Goal: Task Accomplishment & Management: Use online tool/utility

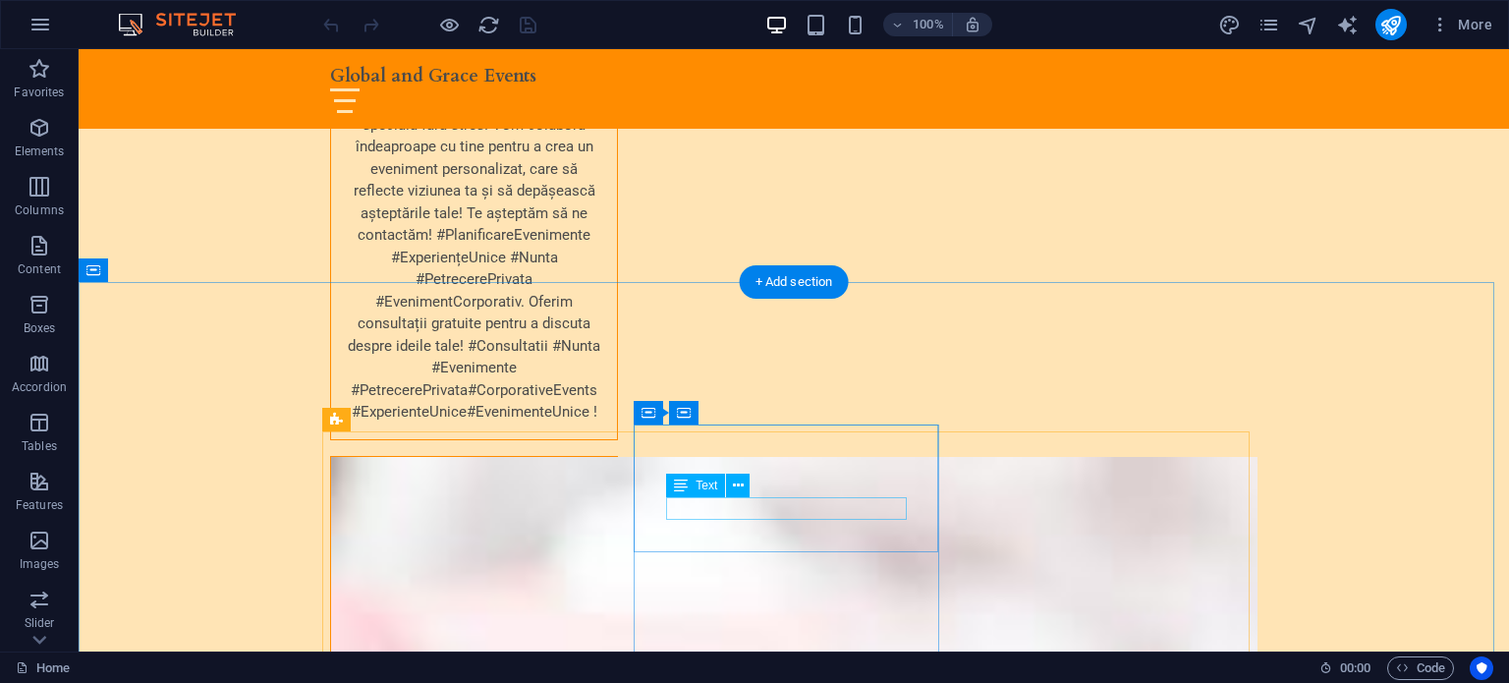
scroll to position [3798, 0]
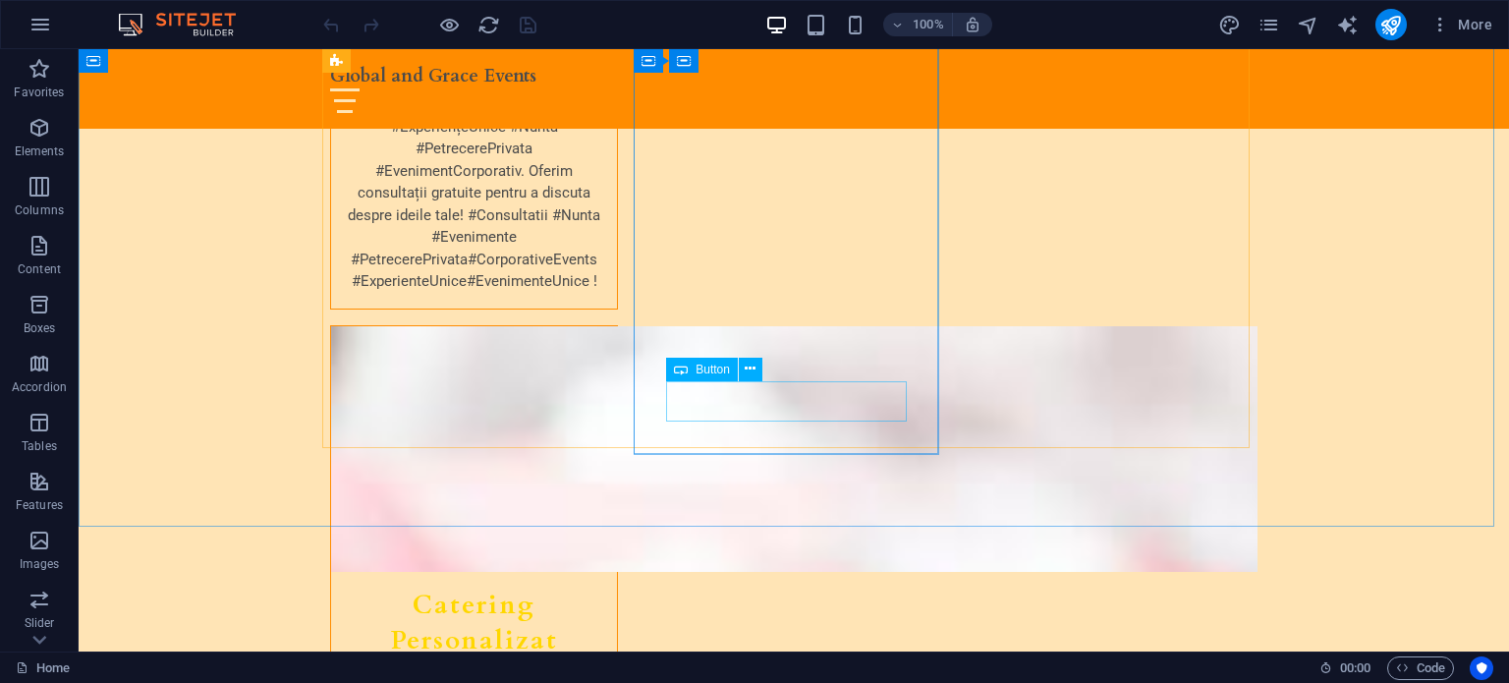
click at [703, 372] on div "Button" at bounding box center [702, 370] width 72 height 24
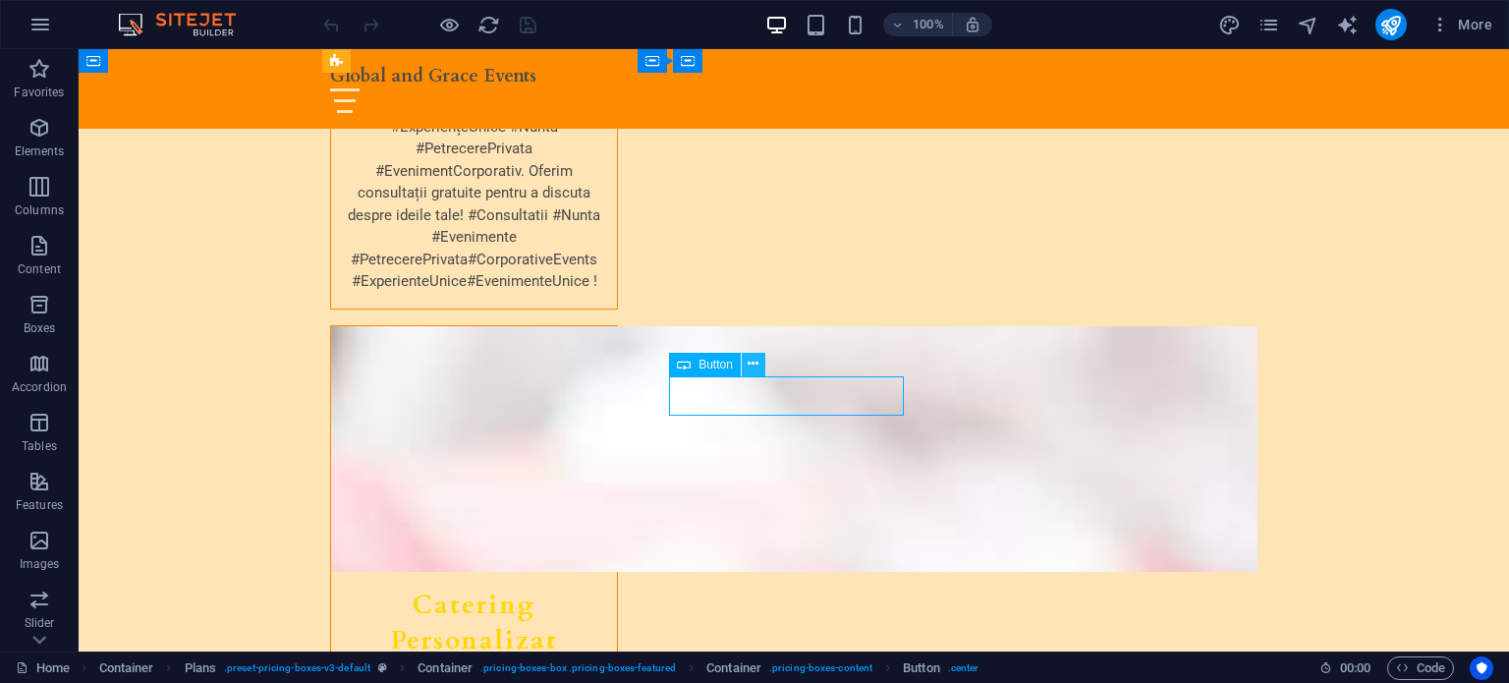
click at [750, 361] on icon at bounding box center [753, 364] width 11 height 21
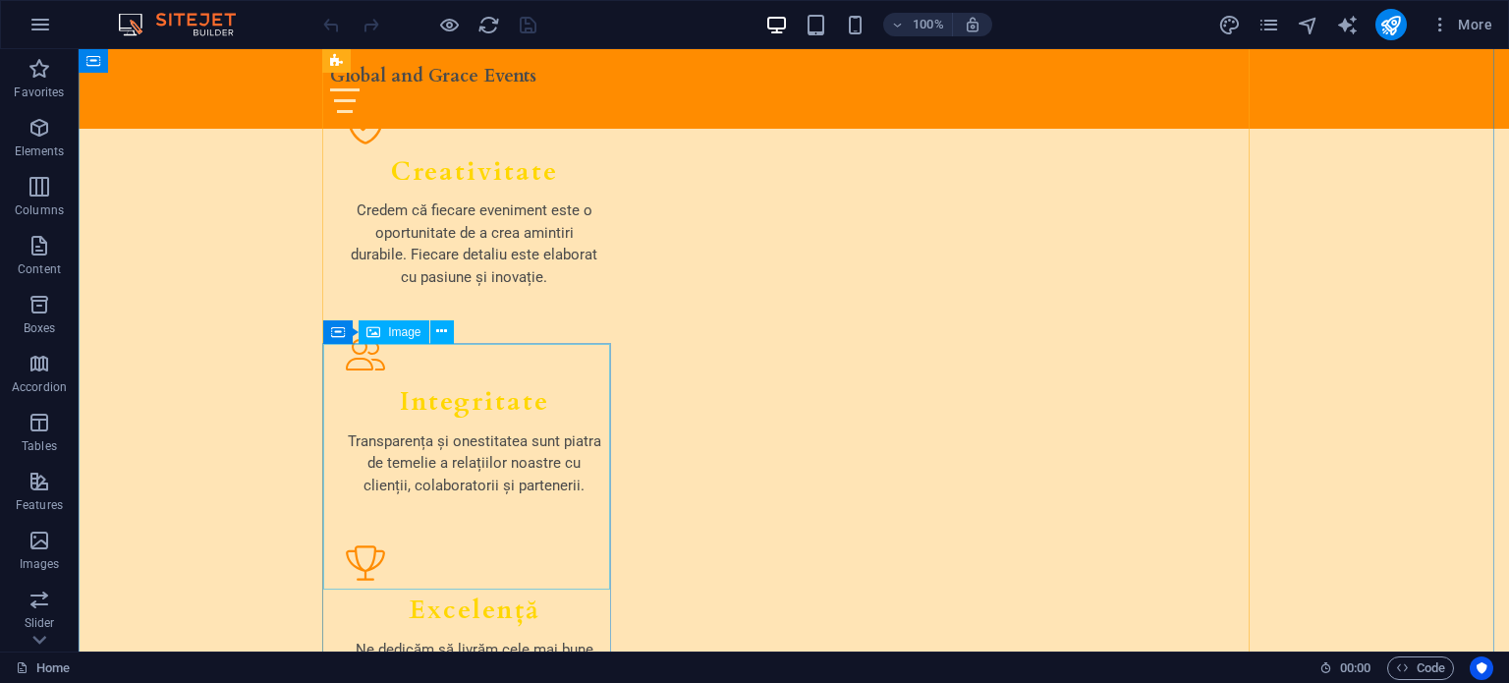
scroll to position [1799, 0]
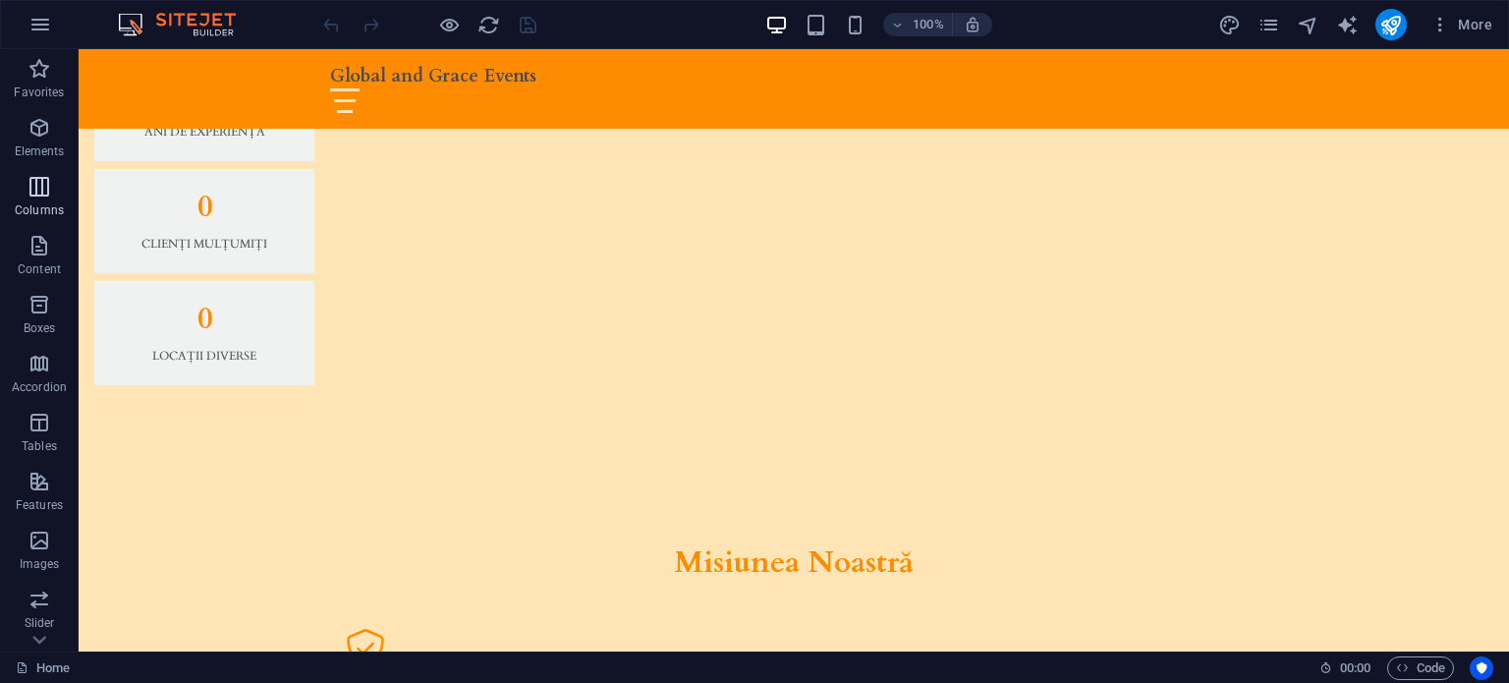
drag, startPoint x: 35, startPoint y: 148, endPoint x: 27, endPoint y: 186, distance: 38.4
click at [35, 148] on p "Elements" at bounding box center [40, 151] width 50 height 16
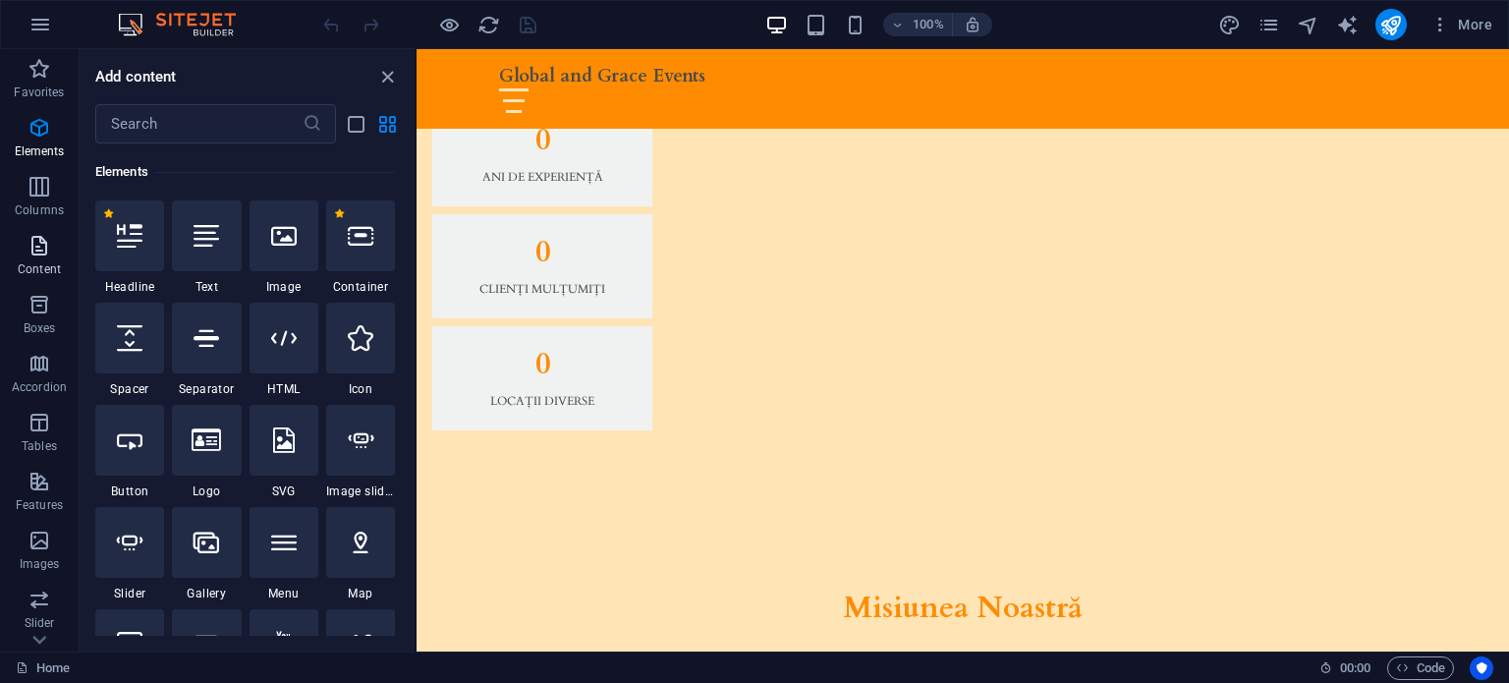
click at [39, 258] on span "Content" at bounding box center [39, 257] width 79 height 47
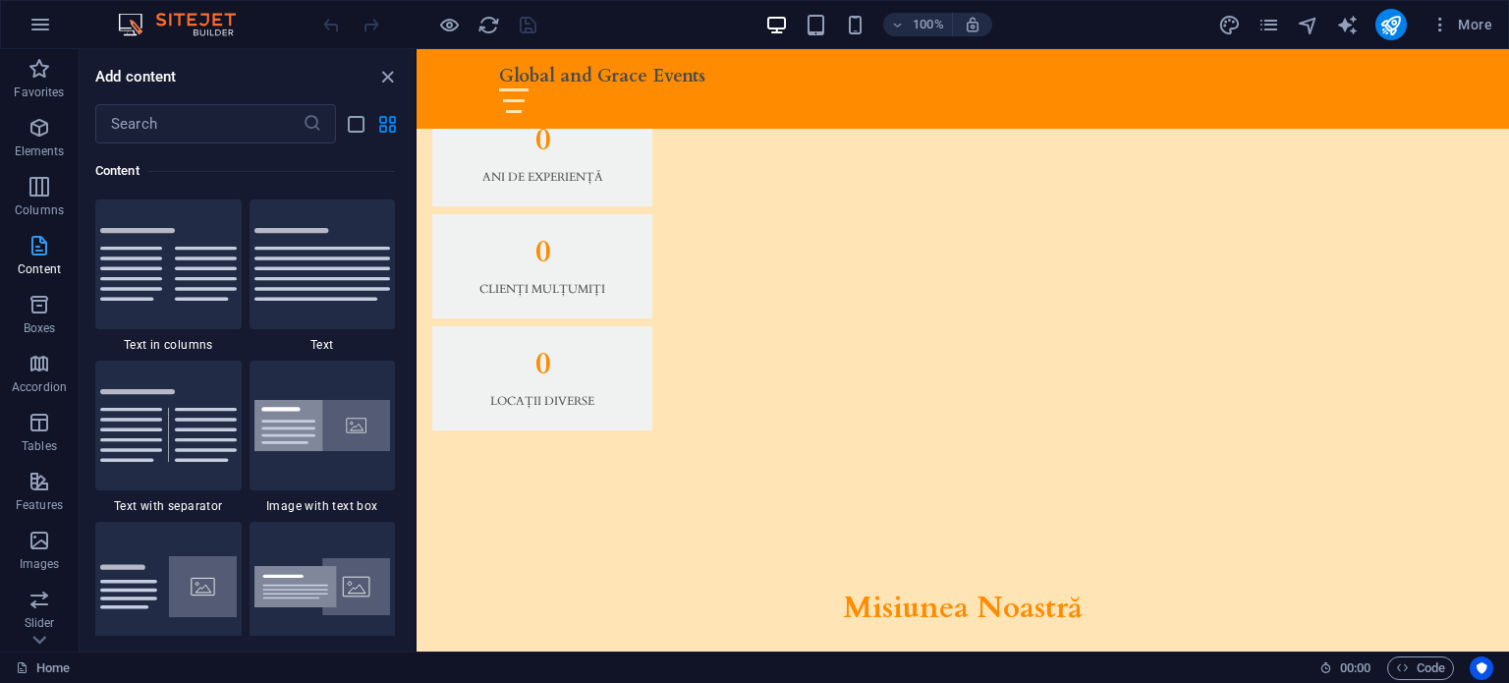
scroll to position [3438, 0]
click at [47, 329] on p "Boxes" at bounding box center [40, 328] width 32 height 16
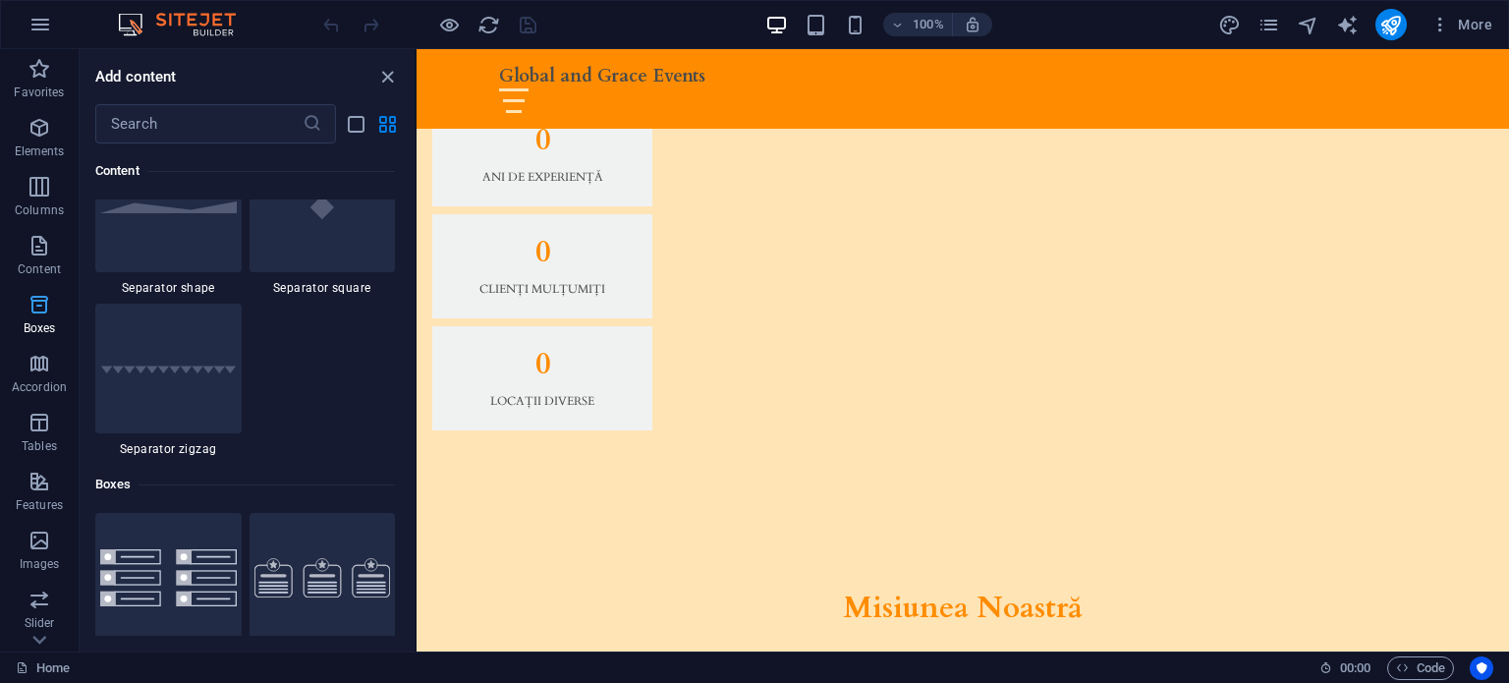
scroll to position [5420, 0]
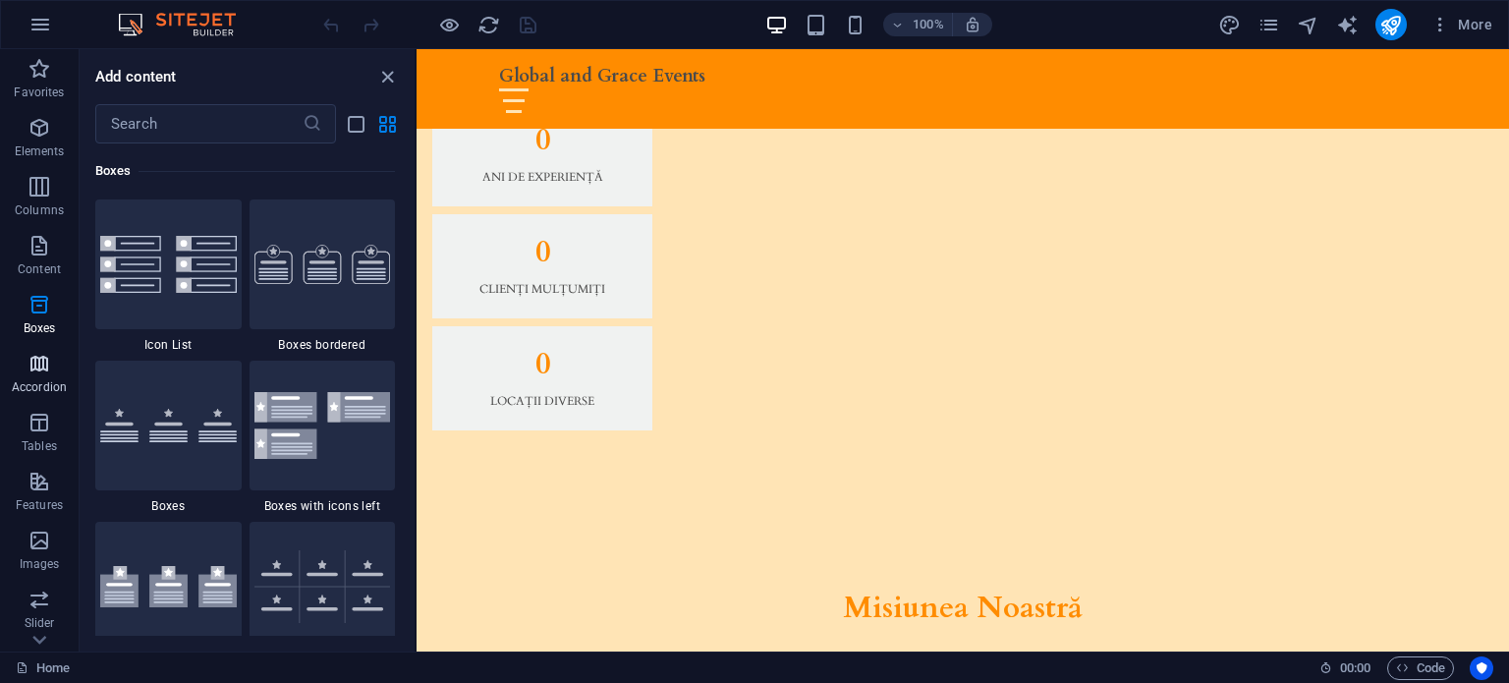
click at [51, 370] on span "Accordion" at bounding box center [39, 375] width 79 height 47
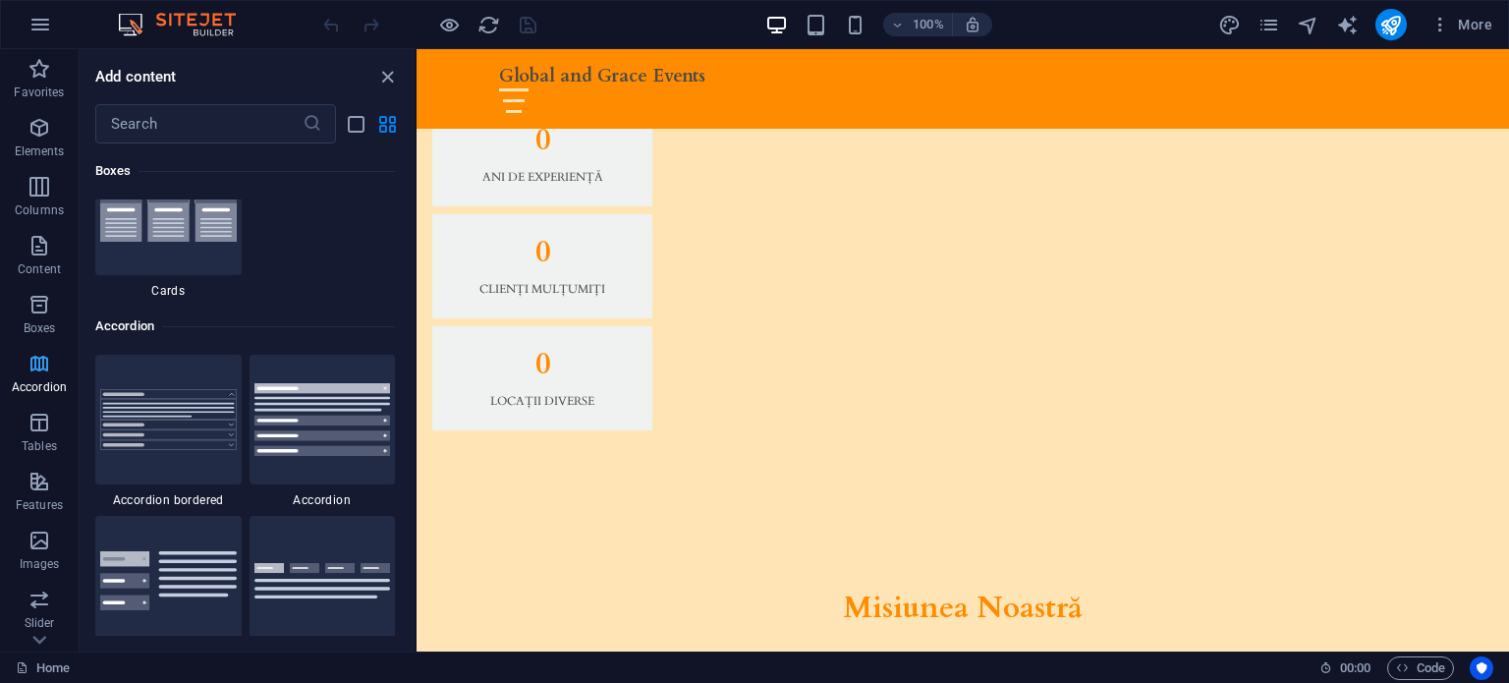
scroll to position [6272, 0]
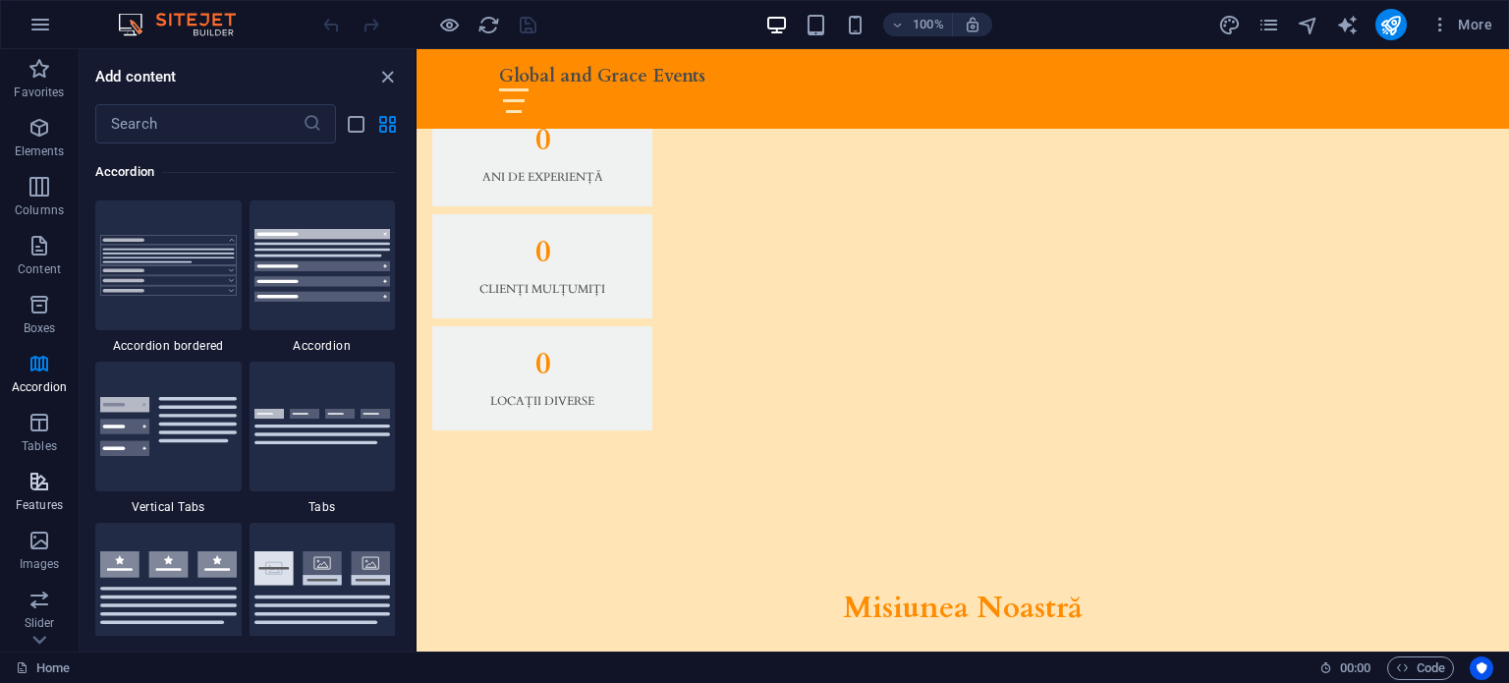
click at [25, 508] on p "Features" at bounding box center [39, 505] width 47 height 16
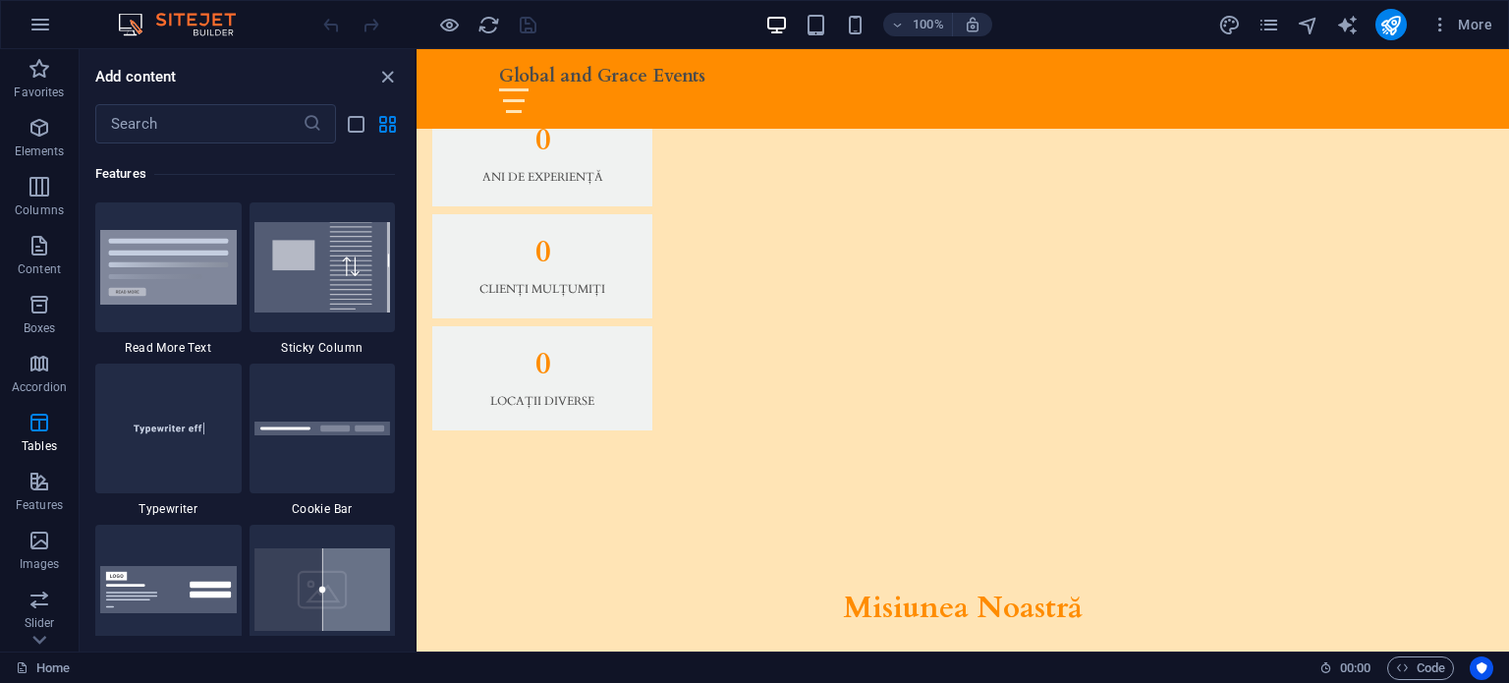
scroll to position [7659, 0]
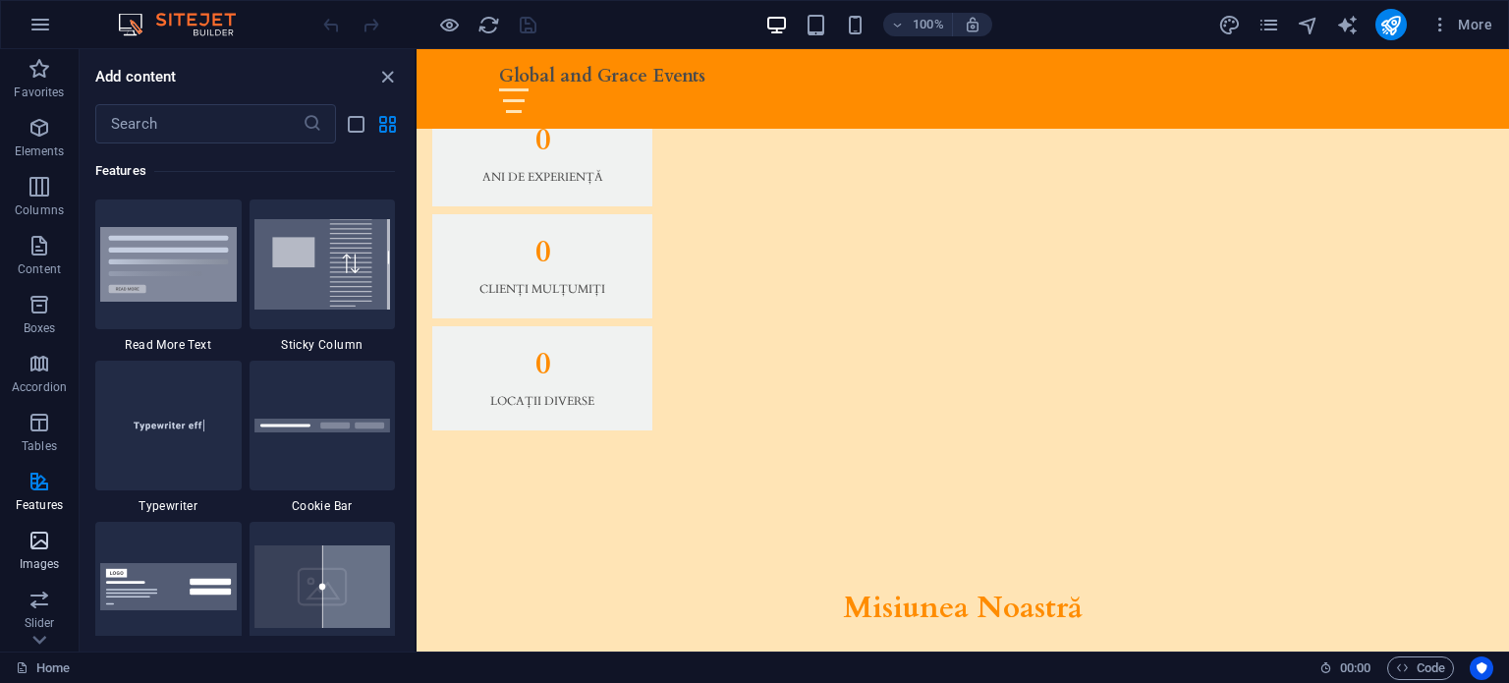
click at [39, 555] on span "Images" at bounding box center [39, 552] width 79 height 47
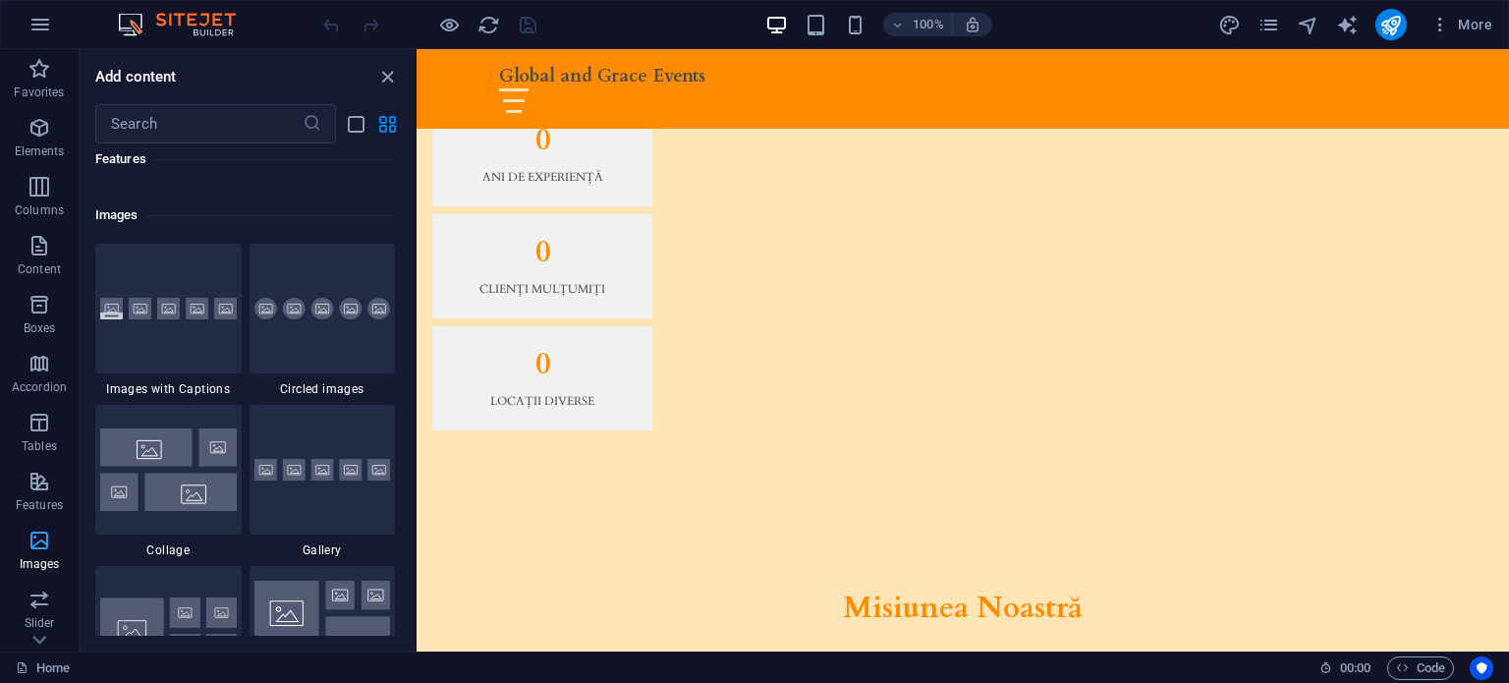
scroll to position [9963, 0]
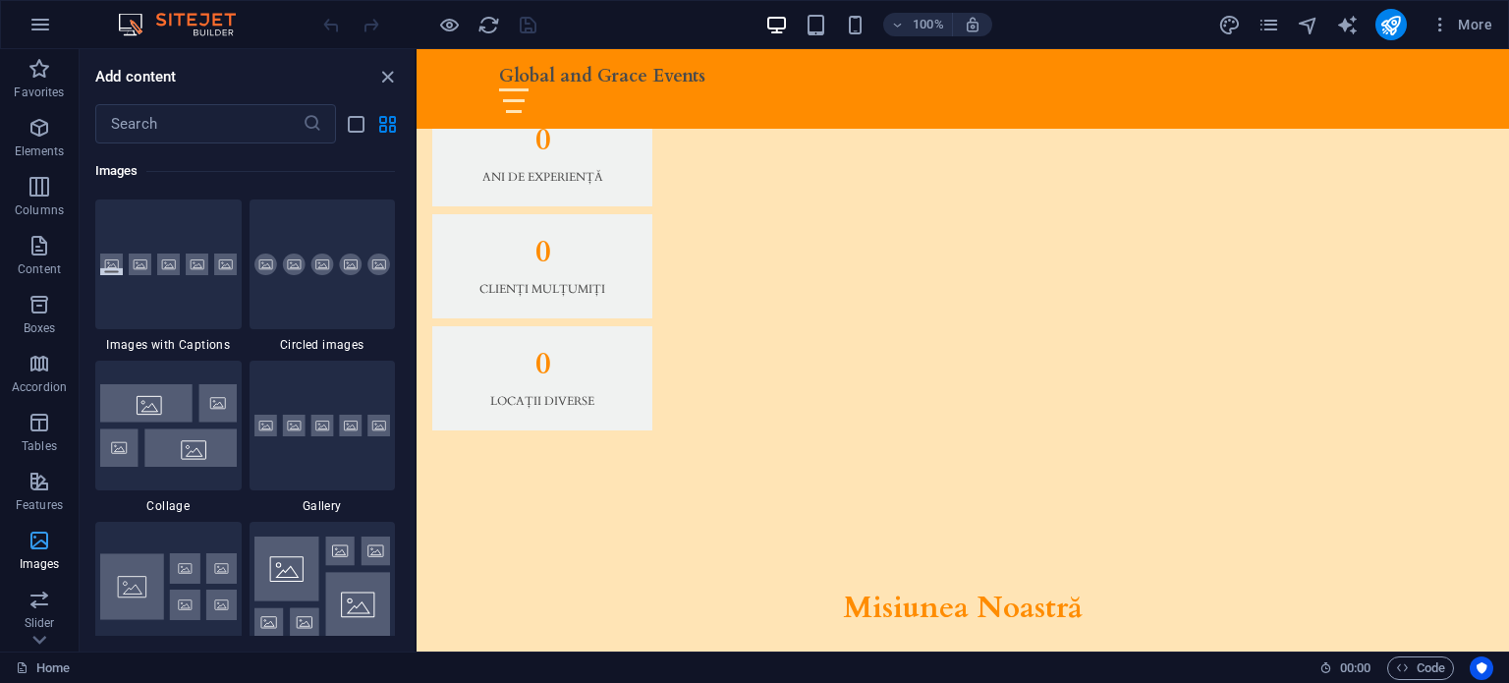
drag, startPoint x: 37, startPoint y: 554, endPoint x: 17, endPoint y: 555, distance: 20.7
click at [17, 555] on span "Images" at bounding box center [39, 552] width 79 height 47
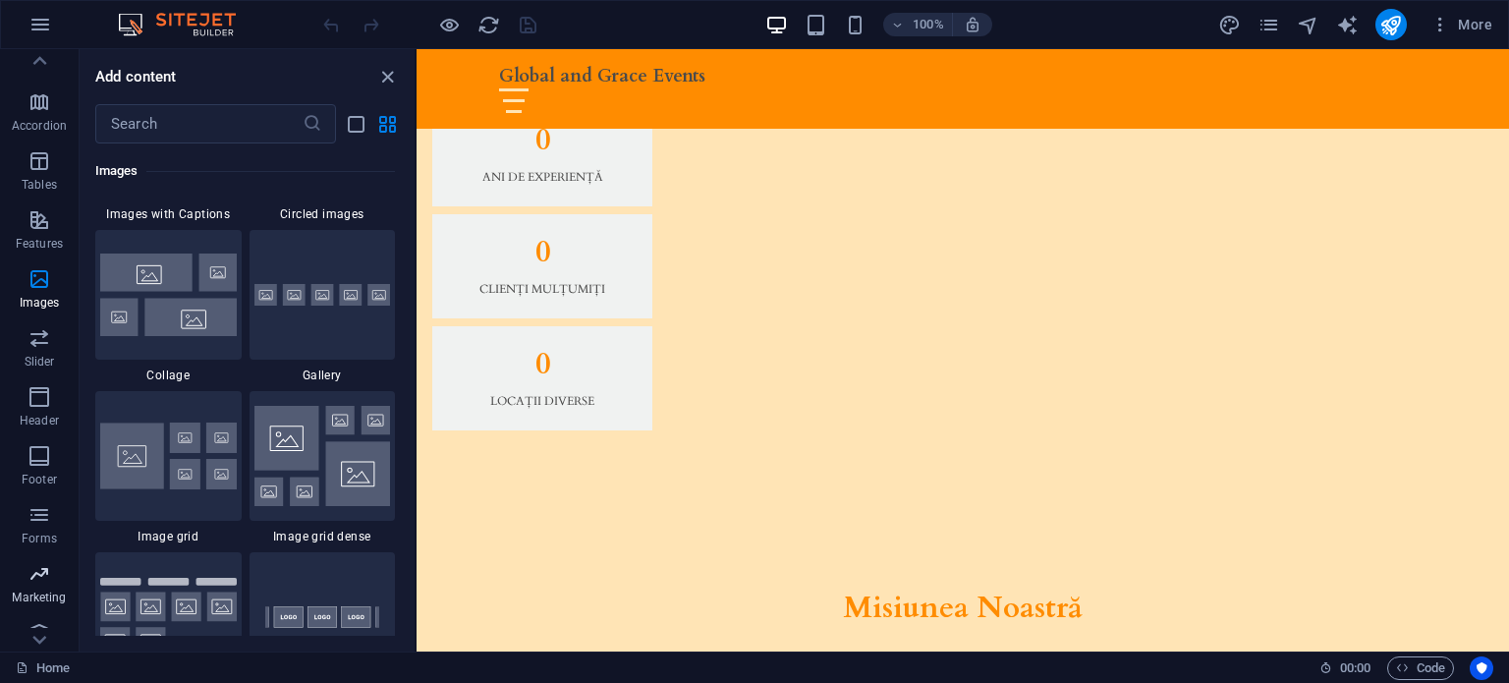
scroll to position [281, 0]
click at [55, 551] on span "Marketing" at bounding box center [39, 565] width 79 height 47
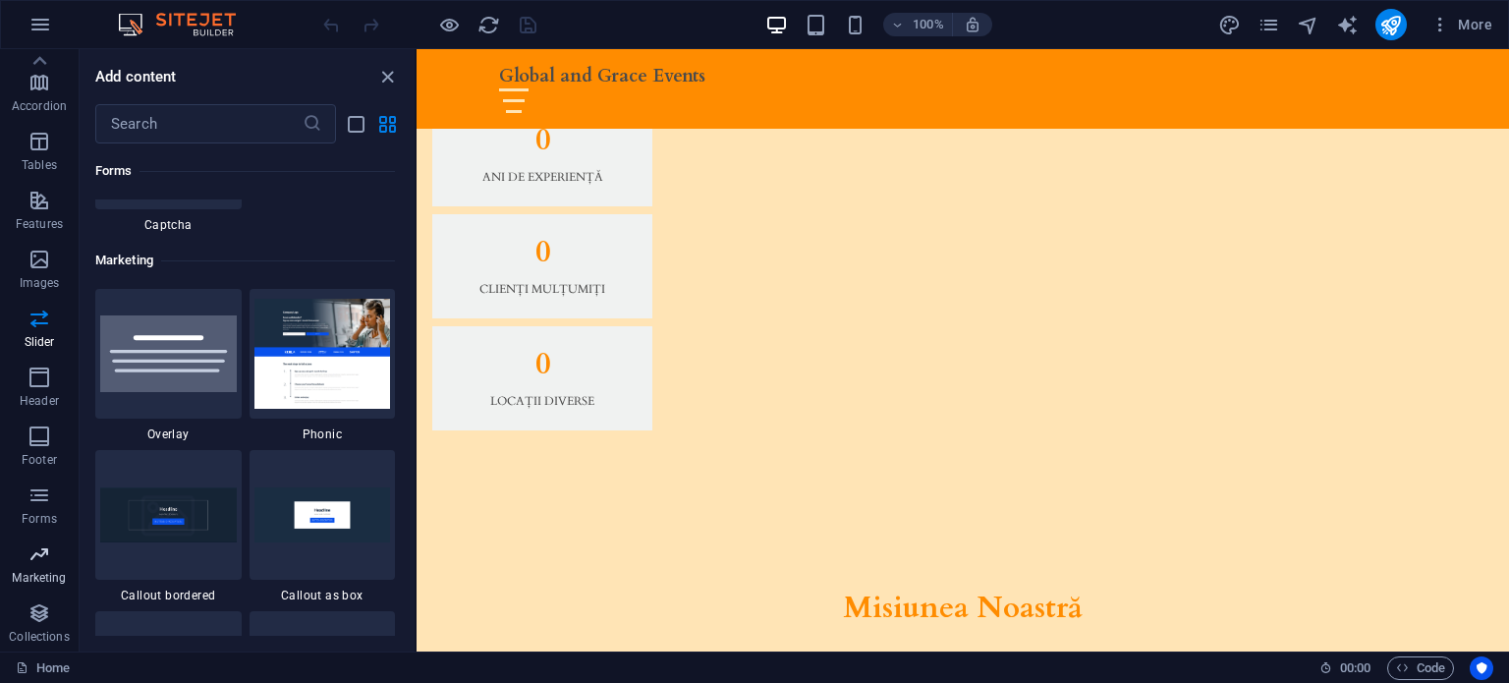
scroll to position [16003, 0]
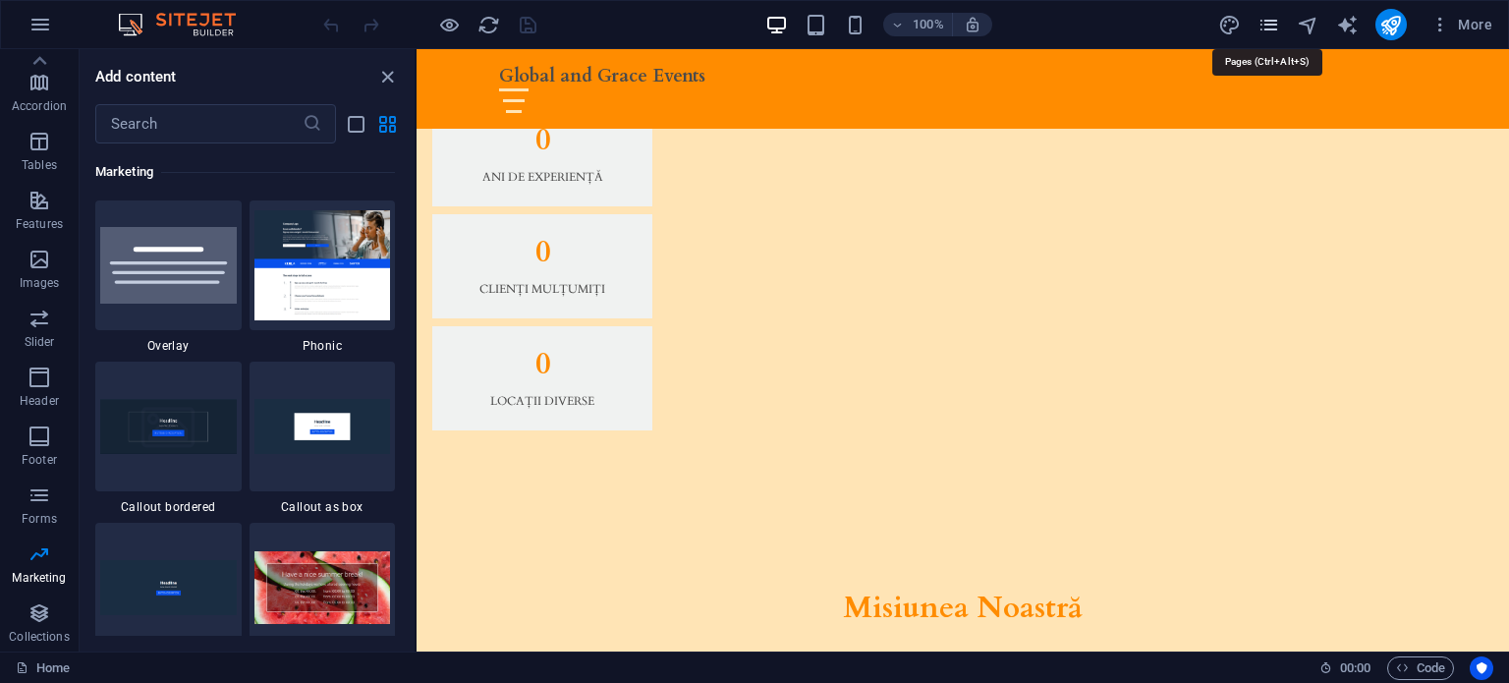
click at [1267, 30] on icon "pages" at bounding box center [1269, 25] width 23 height 23
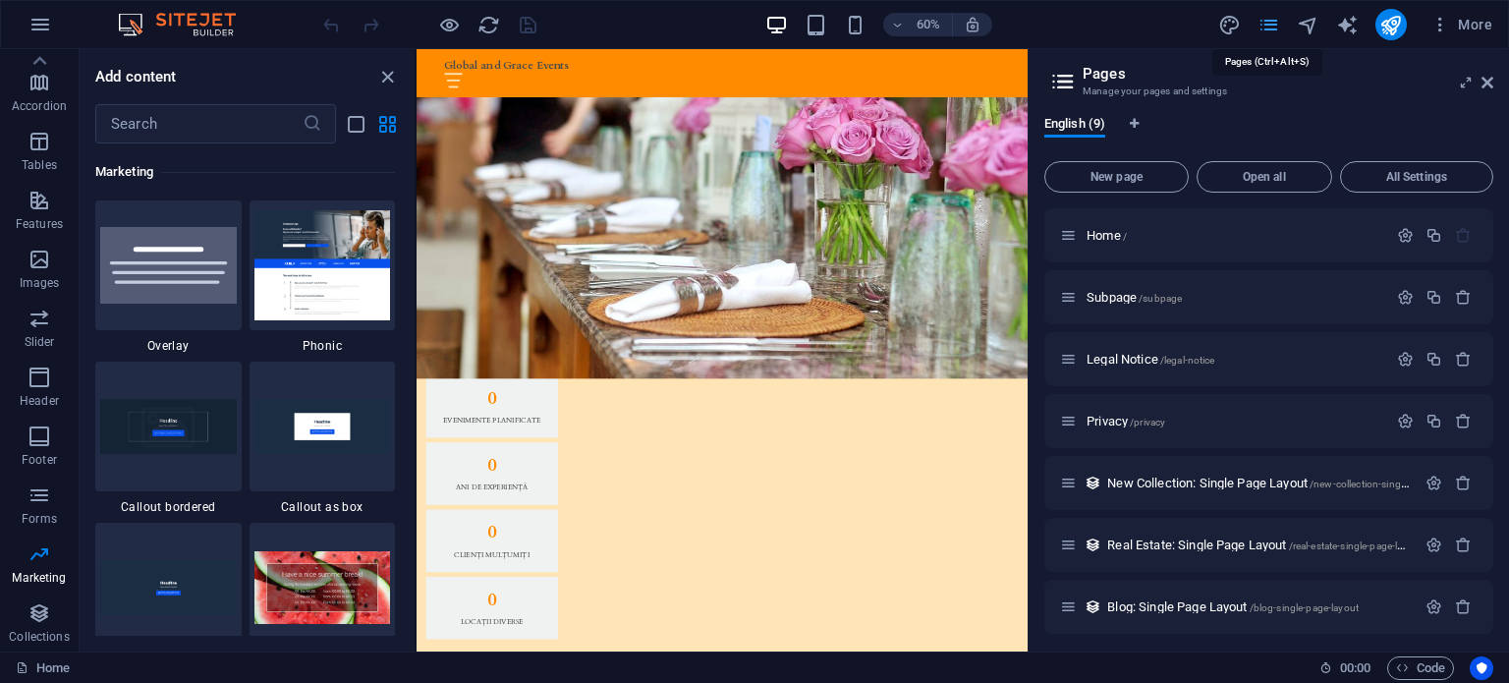
click at [1267, 30] on icon "pages" at bounding box center [1269, 25] width 23 height 23
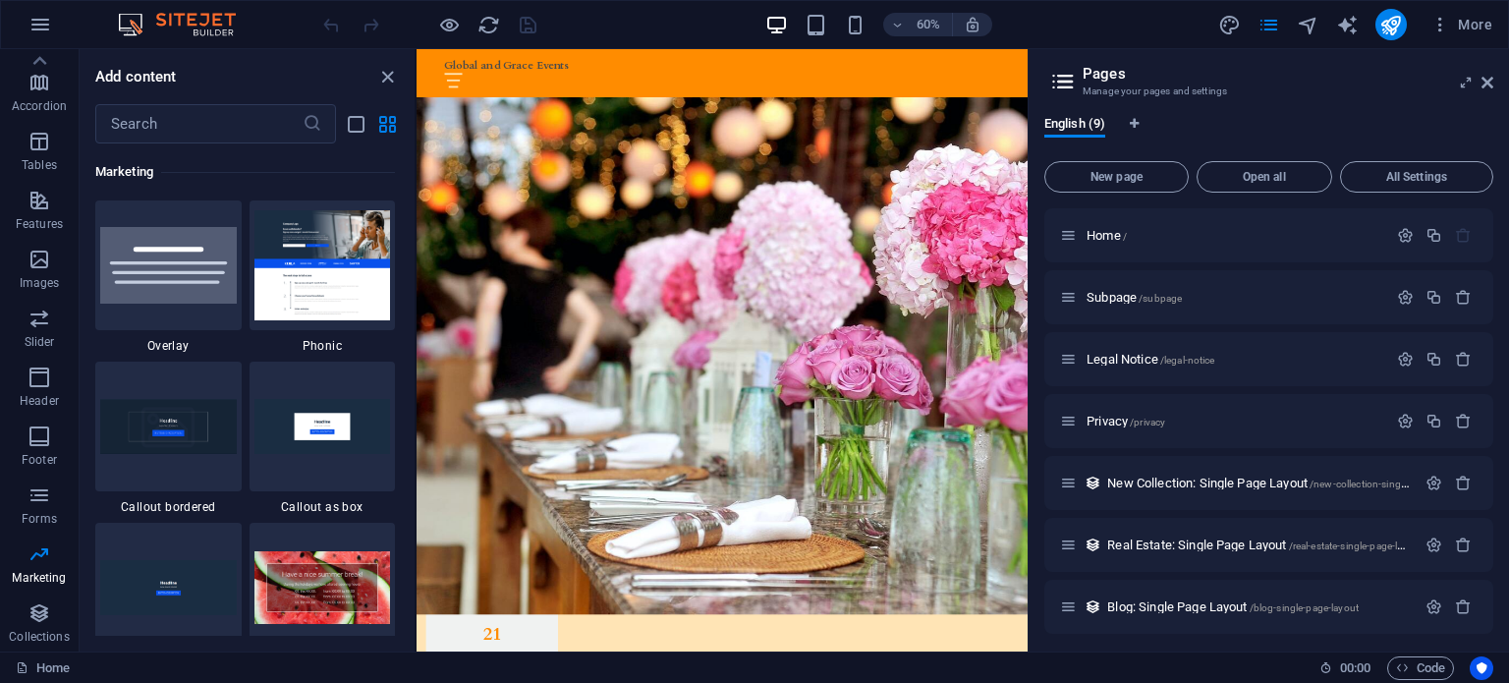
click at [157, 26] on img at bounding box center [186, 25] width 147 height 24
click at [49, 19] on icon "button" at bounding box center [40, 25] width 24 height 24
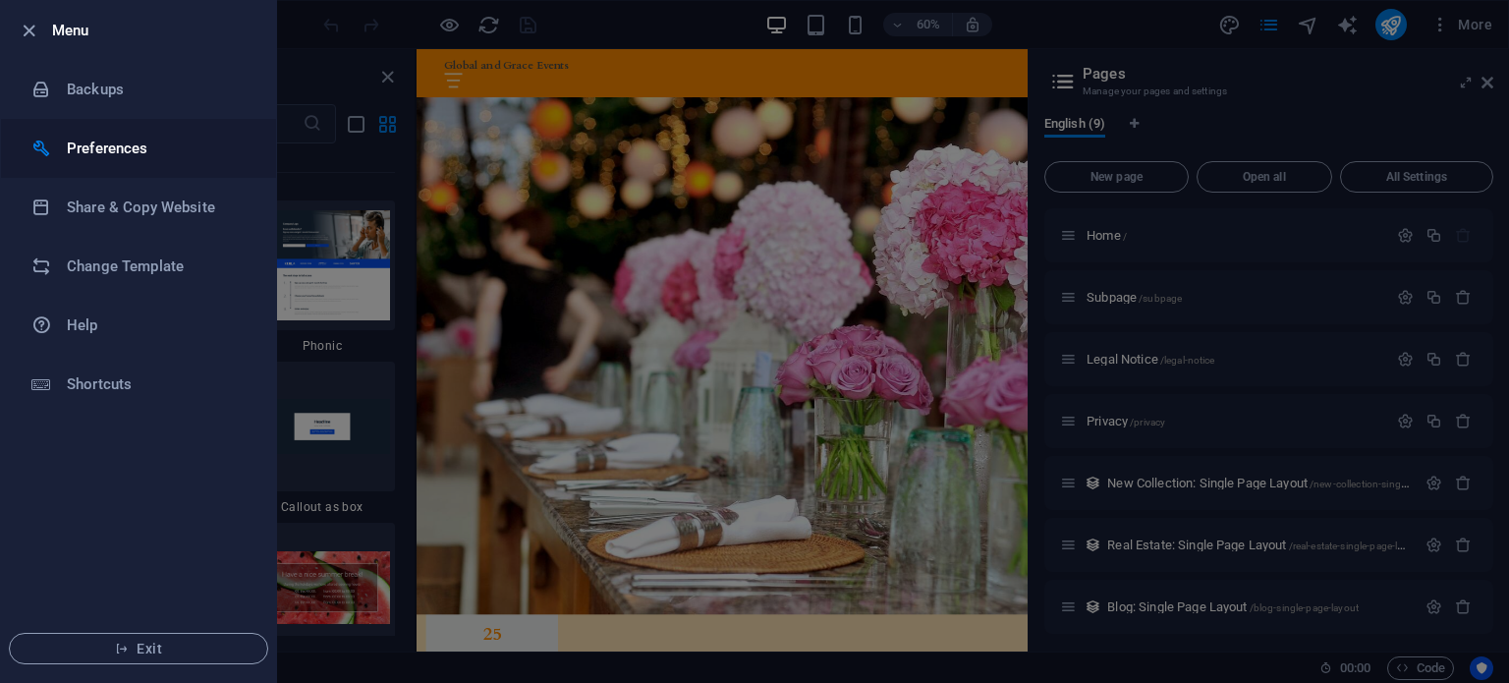
click at [86, 146] on h6 "Preferences" at bounding box center [158, 149] width 182 height 24
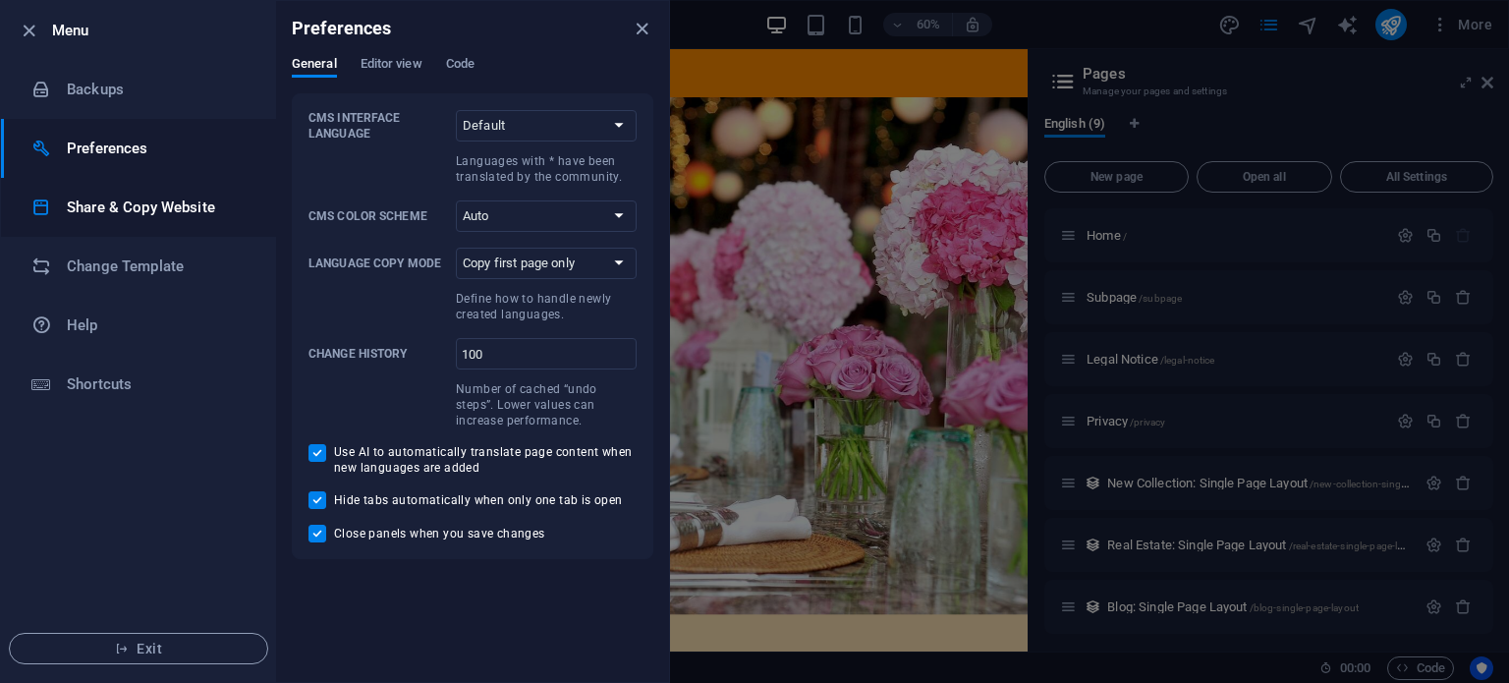
click at [157, 202] on h6 "Share & Copy Website" at bounding box center [158, 208] width 182 height 24
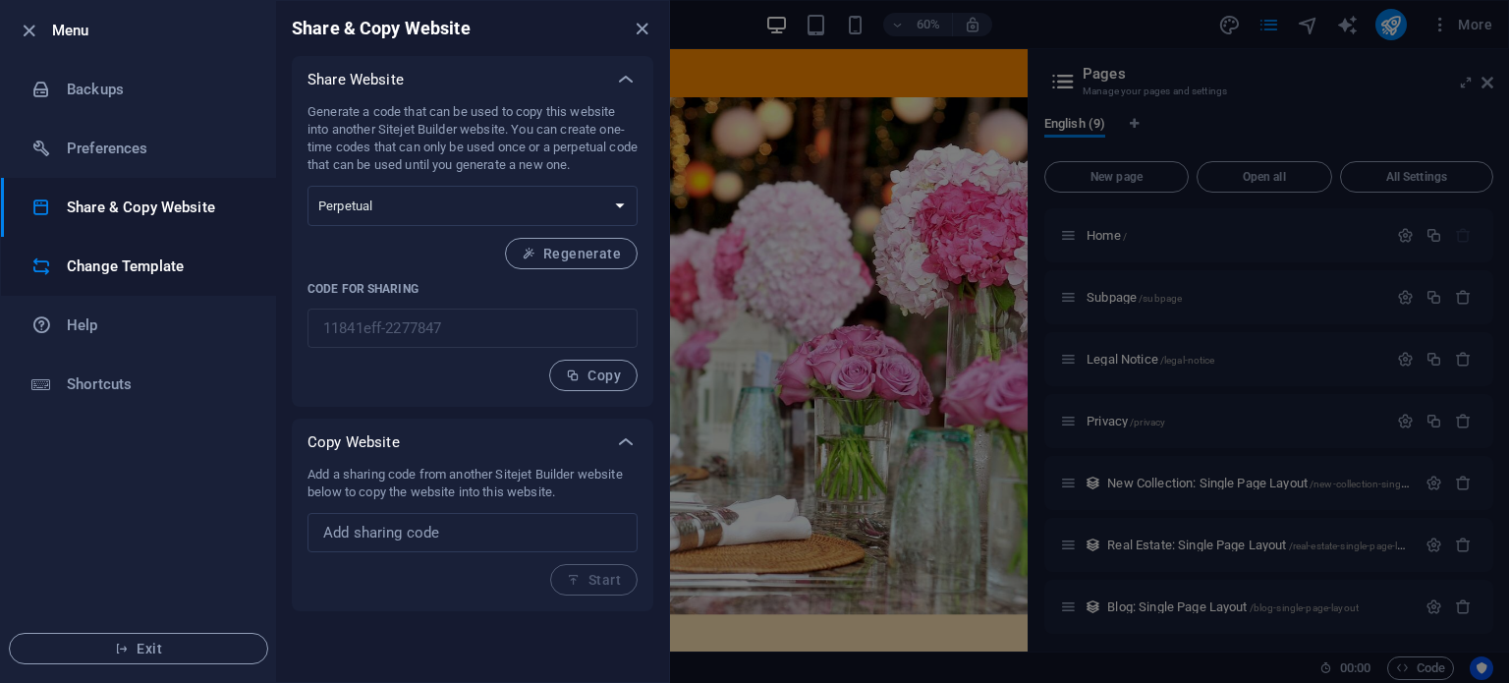
click at [132, 254] on h6 "Change Template" at bounding box center [158, 266] width 182 height 24
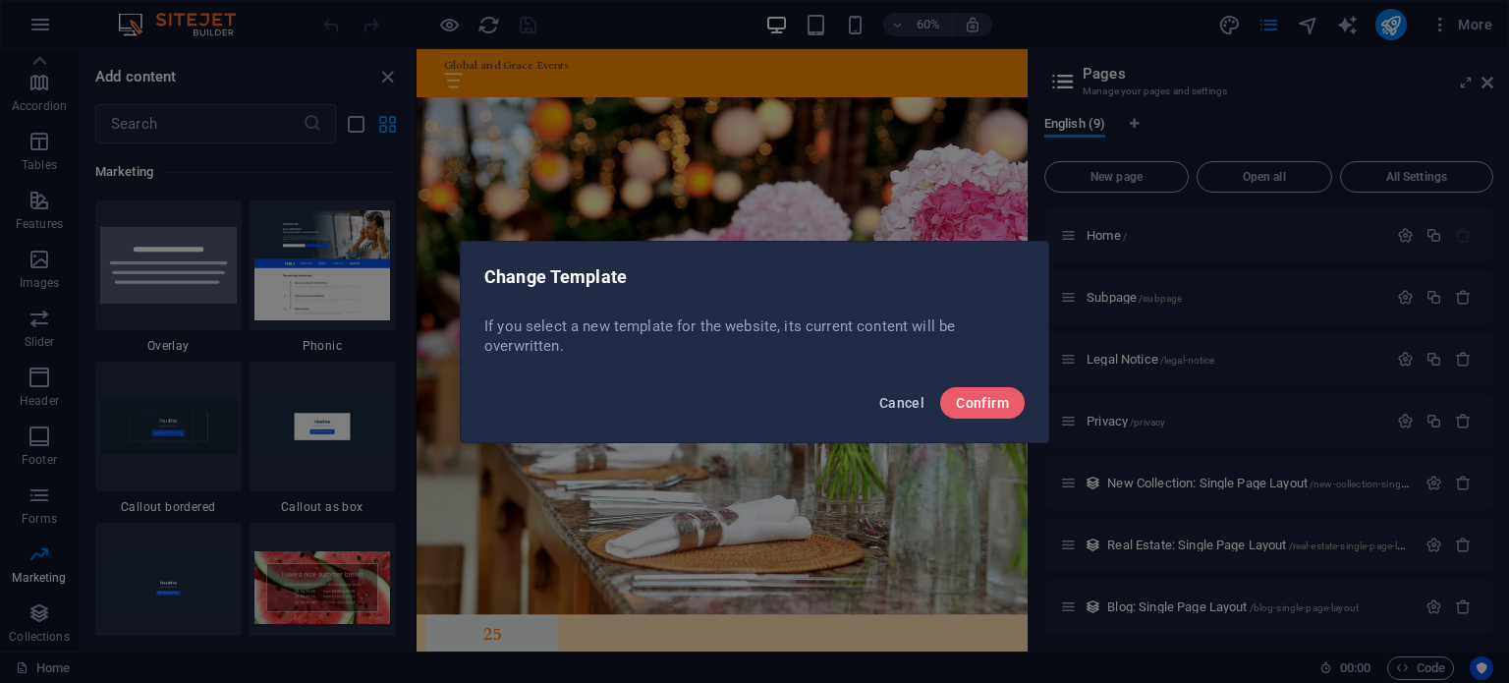
click at [884, 401] on span "Cancel" at bounding box center [901, 403] width 45 height 16
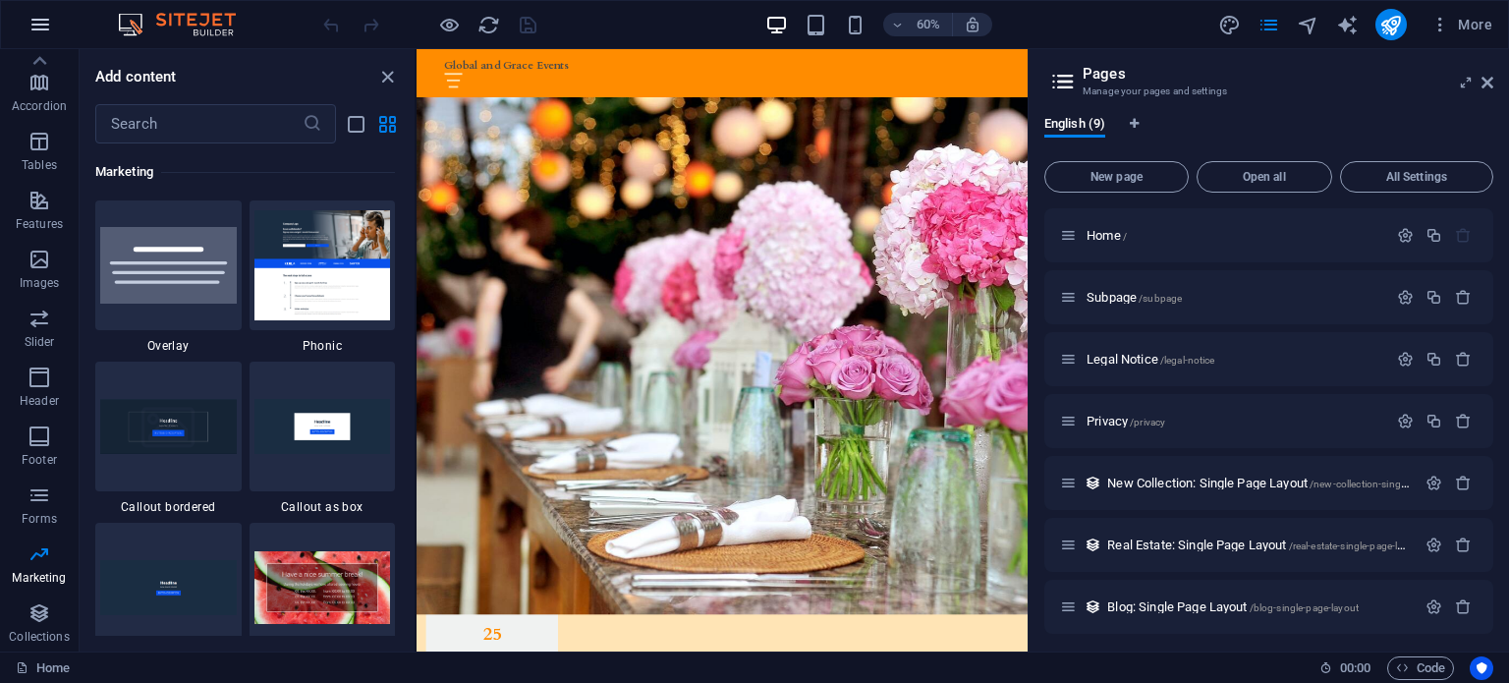
click at [23, 28] on button "button" at bounding box center [40, 24] width 47 height 47
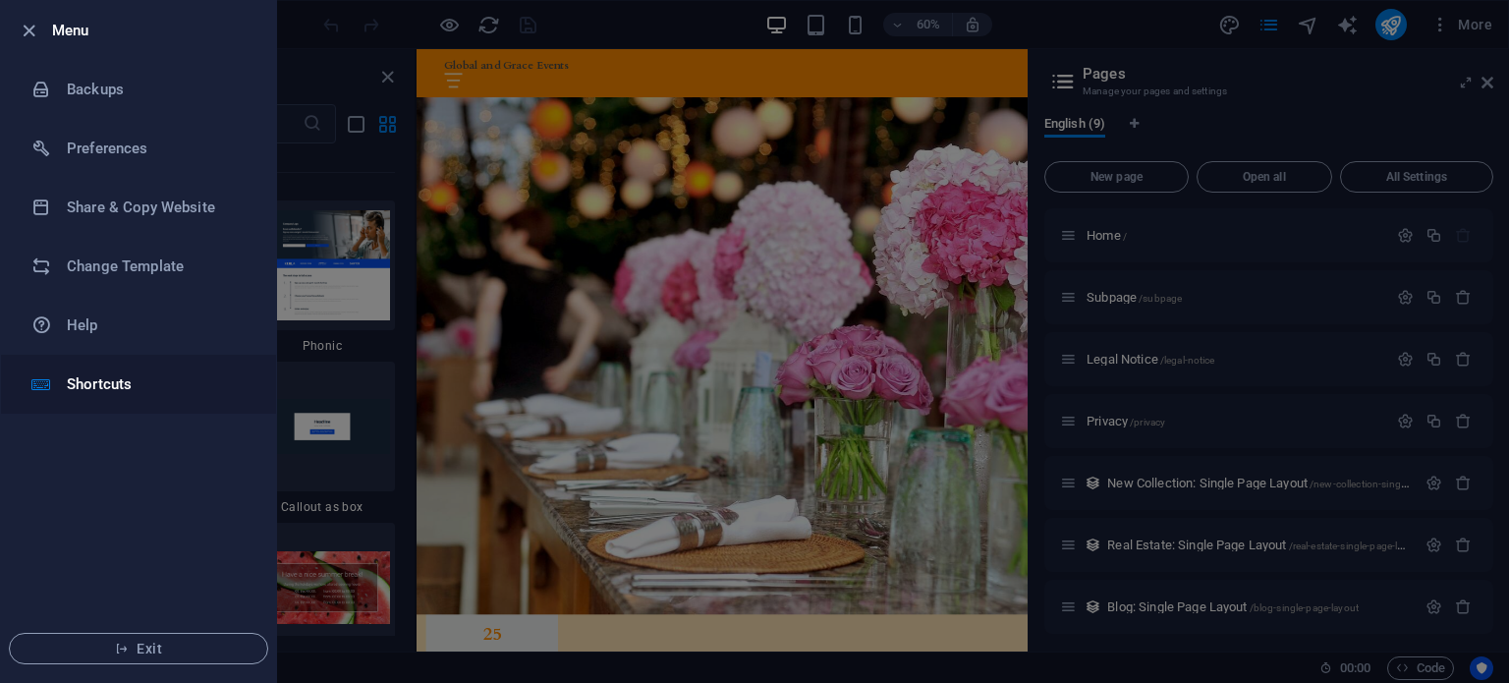
click at [89, 385] on h6 "Shortcuts" at bounding box center [158, 384] width 182 height 24
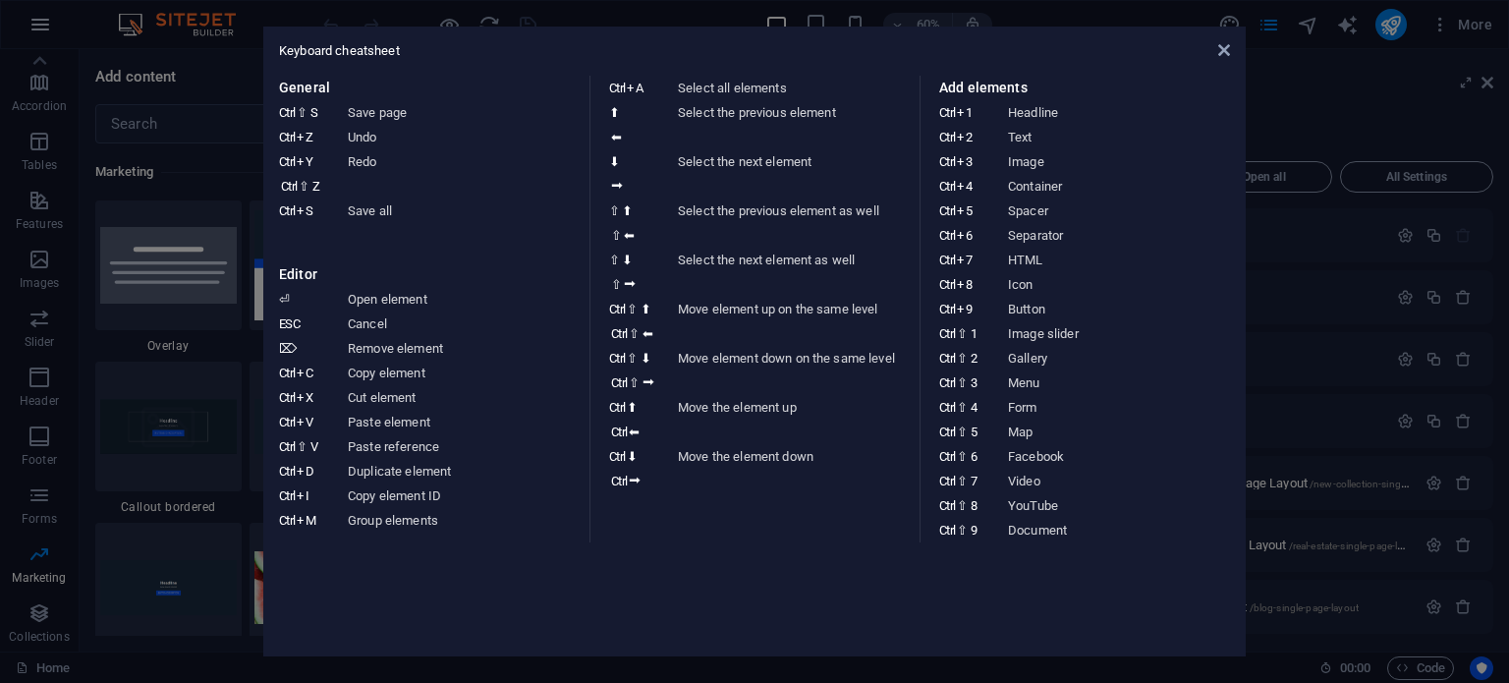
click at [51, 15] on aside "Keyboard cheatsheet General Ctrl ⇧ S Save page Ctrl Z Undo Ctrl Y Ctrl ⇧ Z Redo…" at bounding box center [754, 341] width 1509 height 683
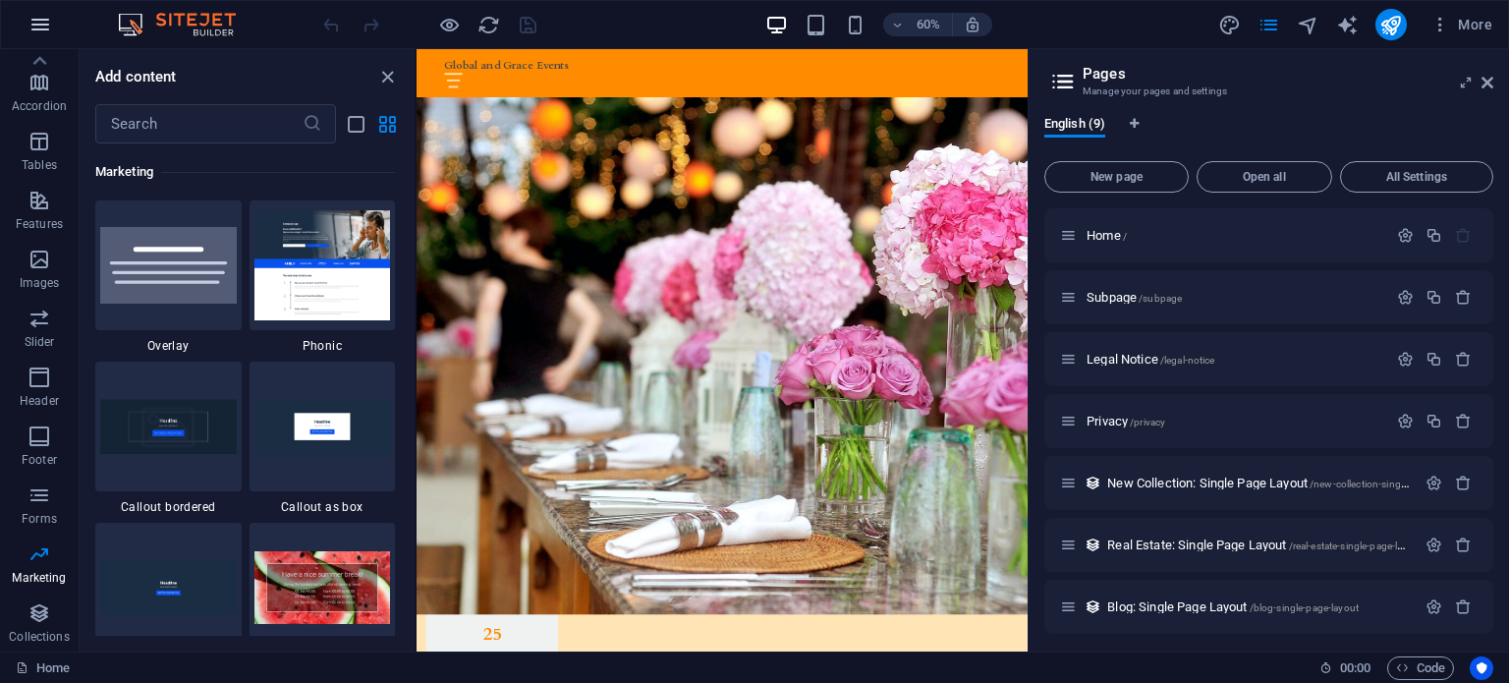
click at [25, 23] on button "button" at bounding box center [40, 24] width 47 height 47
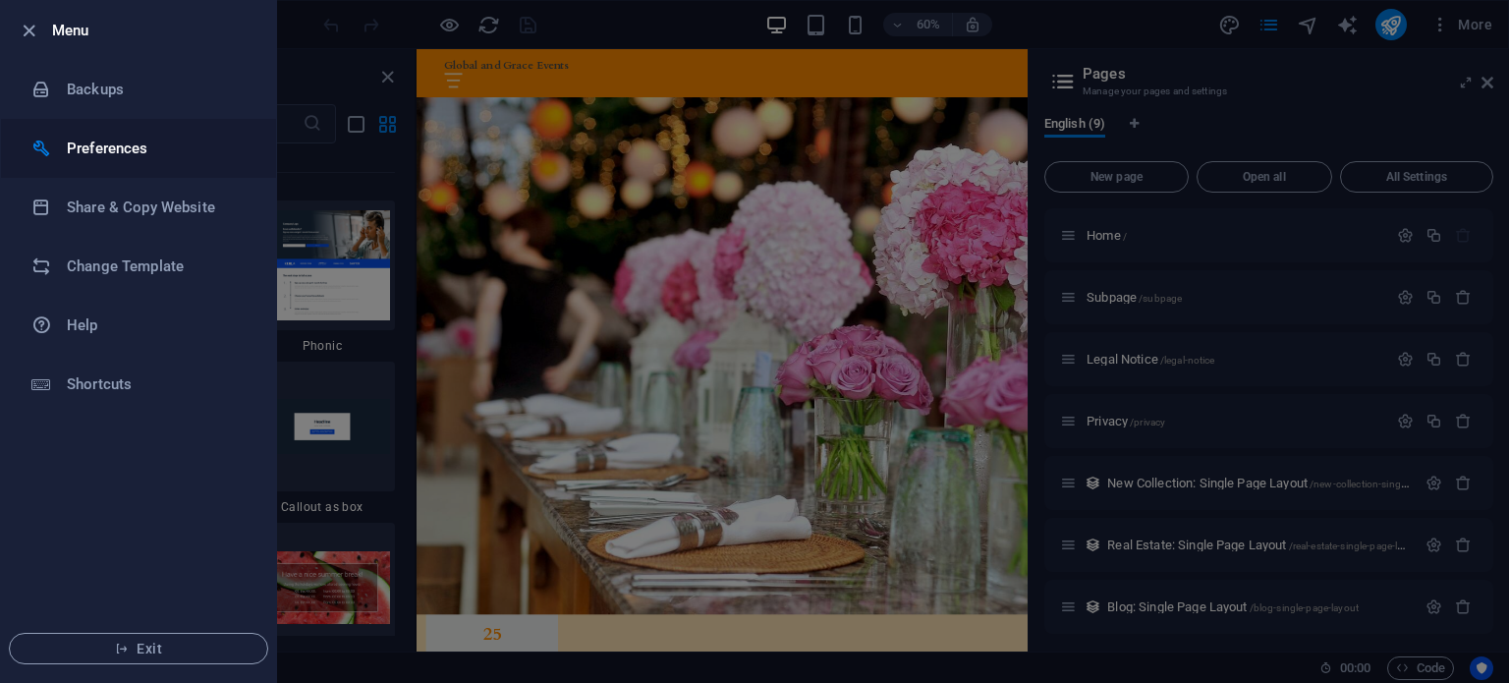
click at [132, 142] on h6 "Preferences" at bounding box center [158, 149] width 182 height 24
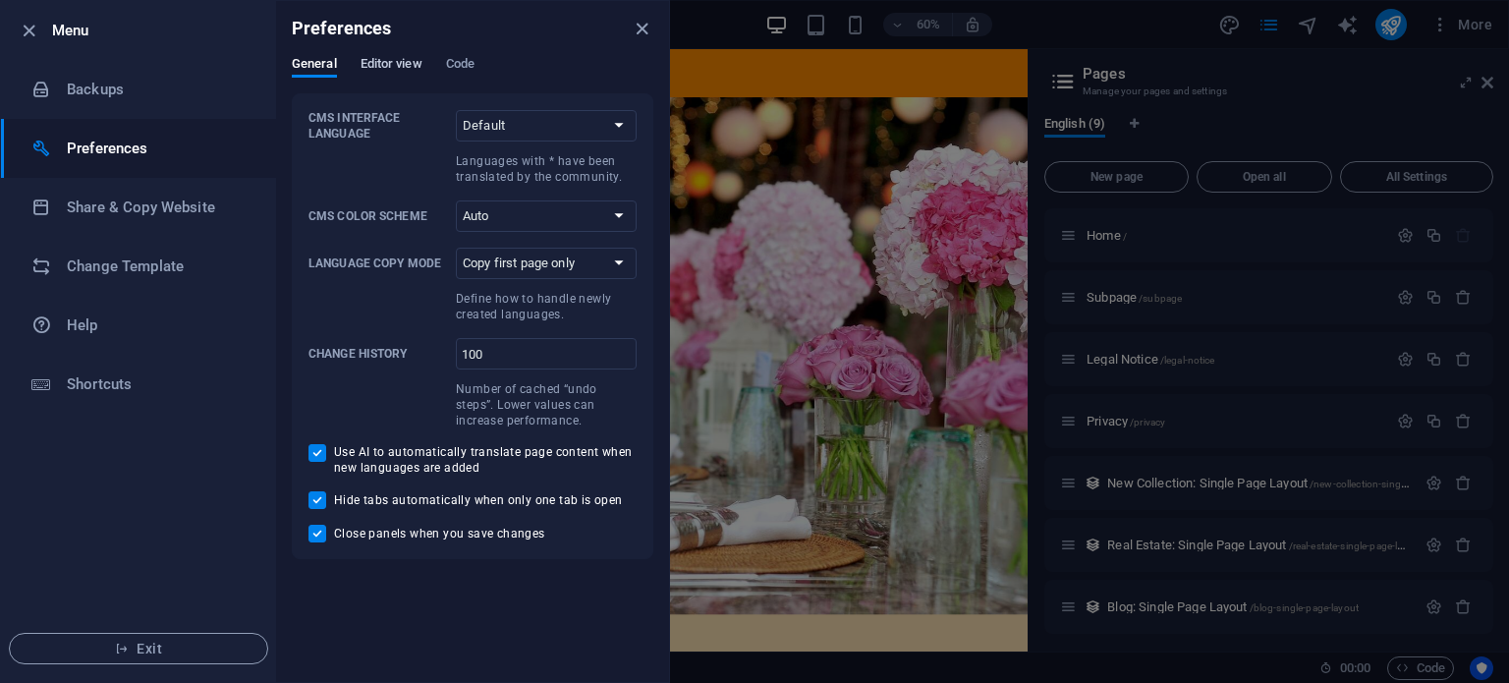
click at [409, 64] on span "Editor view" at bounding box center [392, 66] width 62 height 28
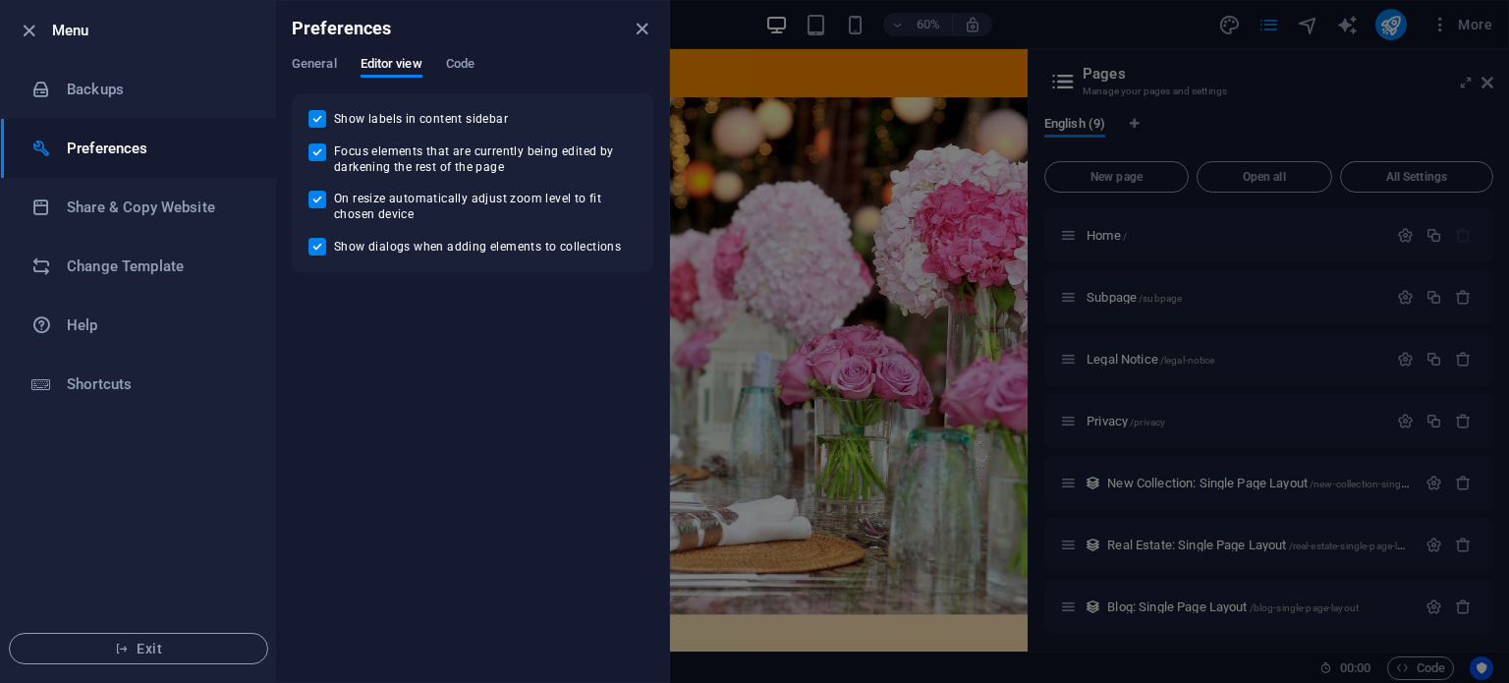
drag, startPoint x: 322, startPoint y: 58, endPoint x: 346, endPoint y: 58, distance: 23.6
click at [326, 58] on span "General" at bounding box center [314, 66] width 45 height 28
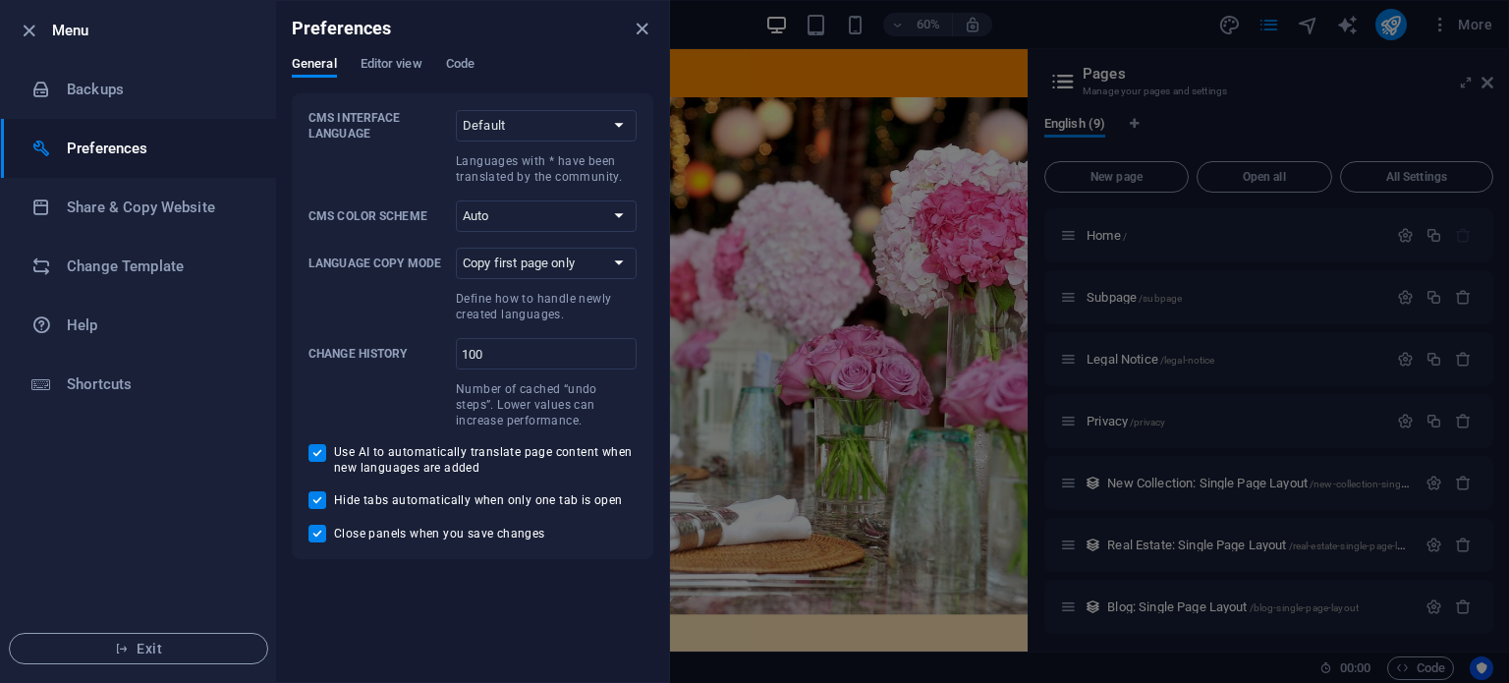
click at [444, 58] on div "General Editor view Code" at bounding box center [473, 74] width 362 height 37
click at [452, 63] on span "Code" at bounding box center [460, 66] width 28 height 28
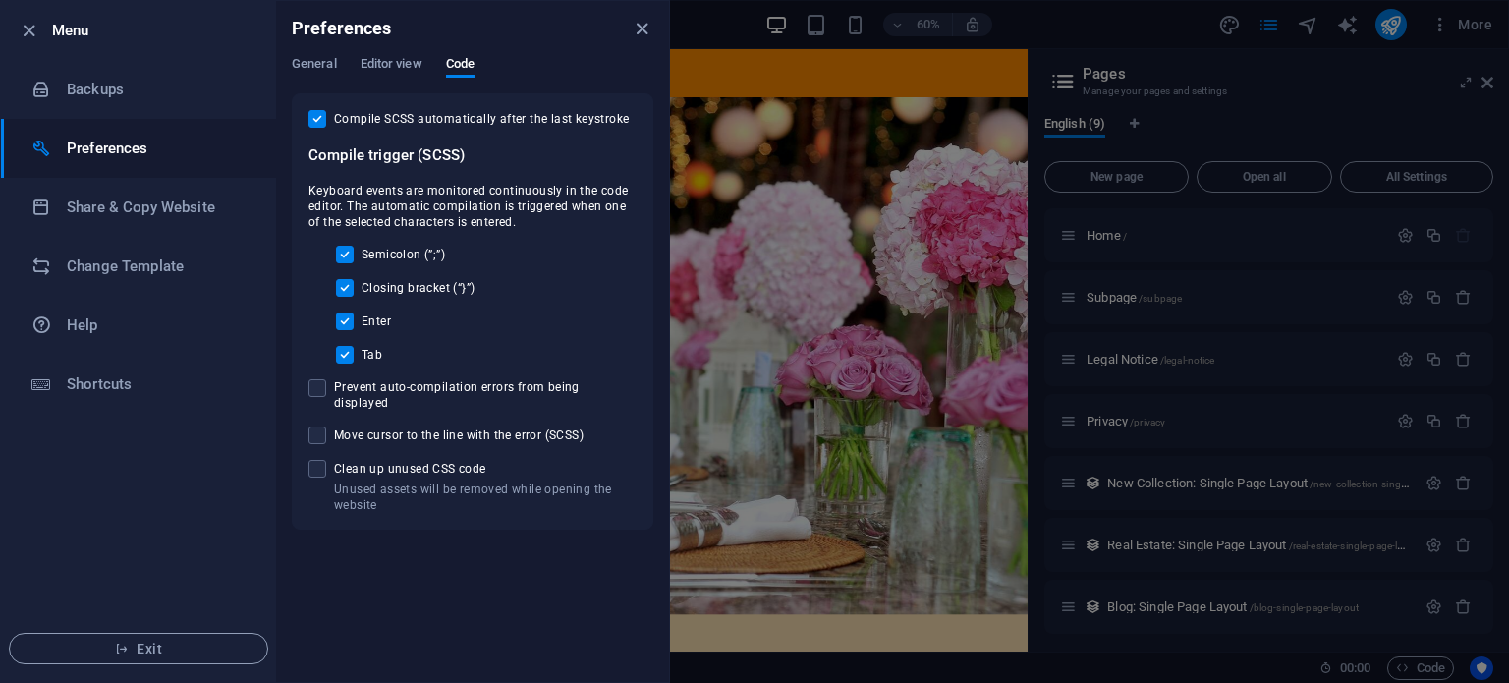
click at [320, 54] on div "Preferences" at bounding box center [472, 28] width 393 height 55
click at [331, 65] on span "General" at bounding box center [314, 66] width 45 height 28
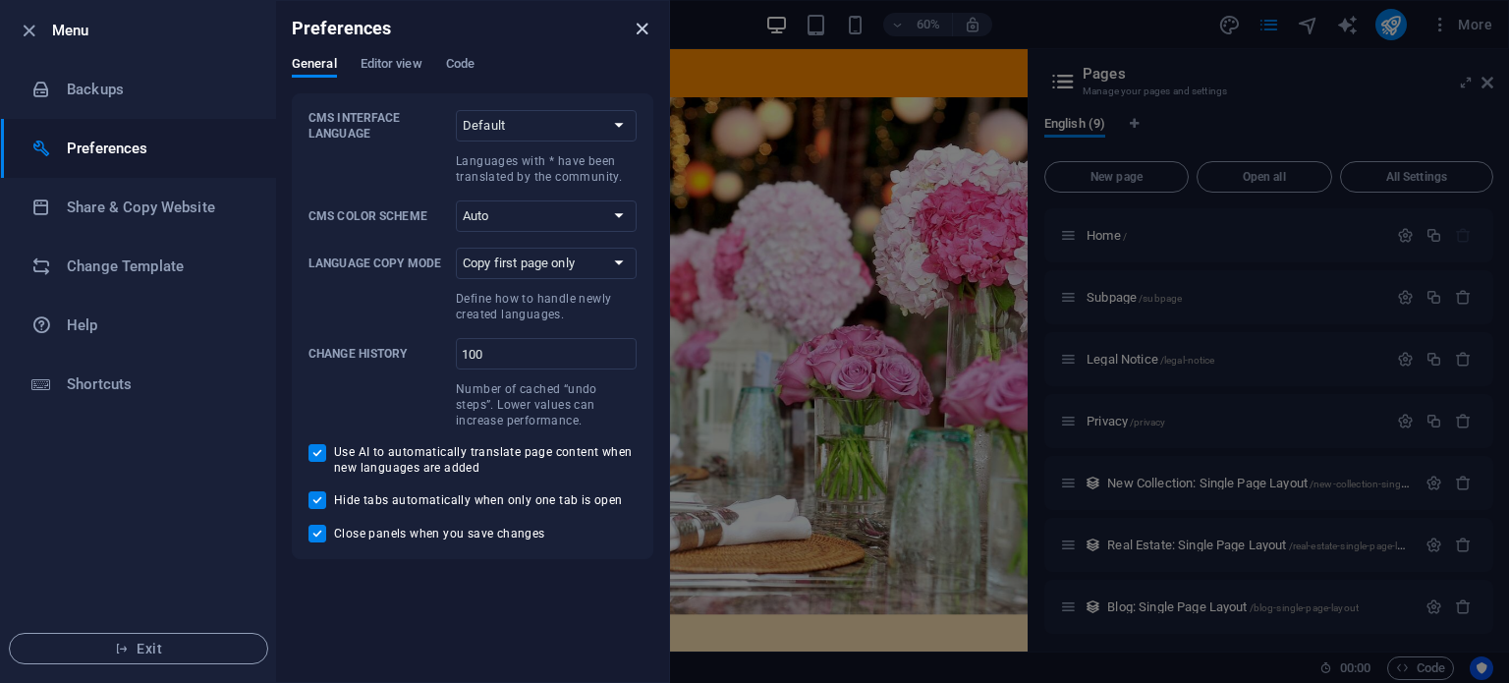
click at [641, 28] on icon "close" at bounding box center [642, 29] width 23 height 23
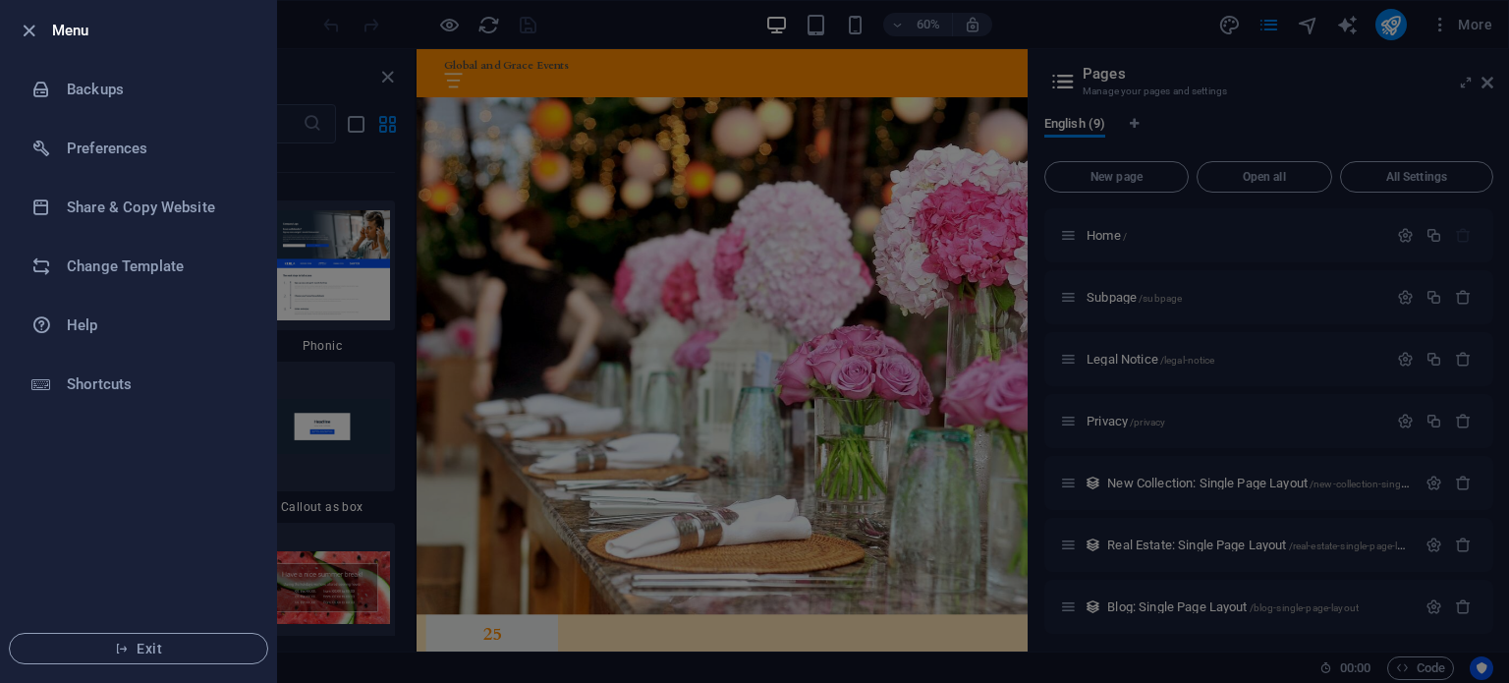
click at [1414, 669] on div at bounding box center [754, 341] width 1509 height 683
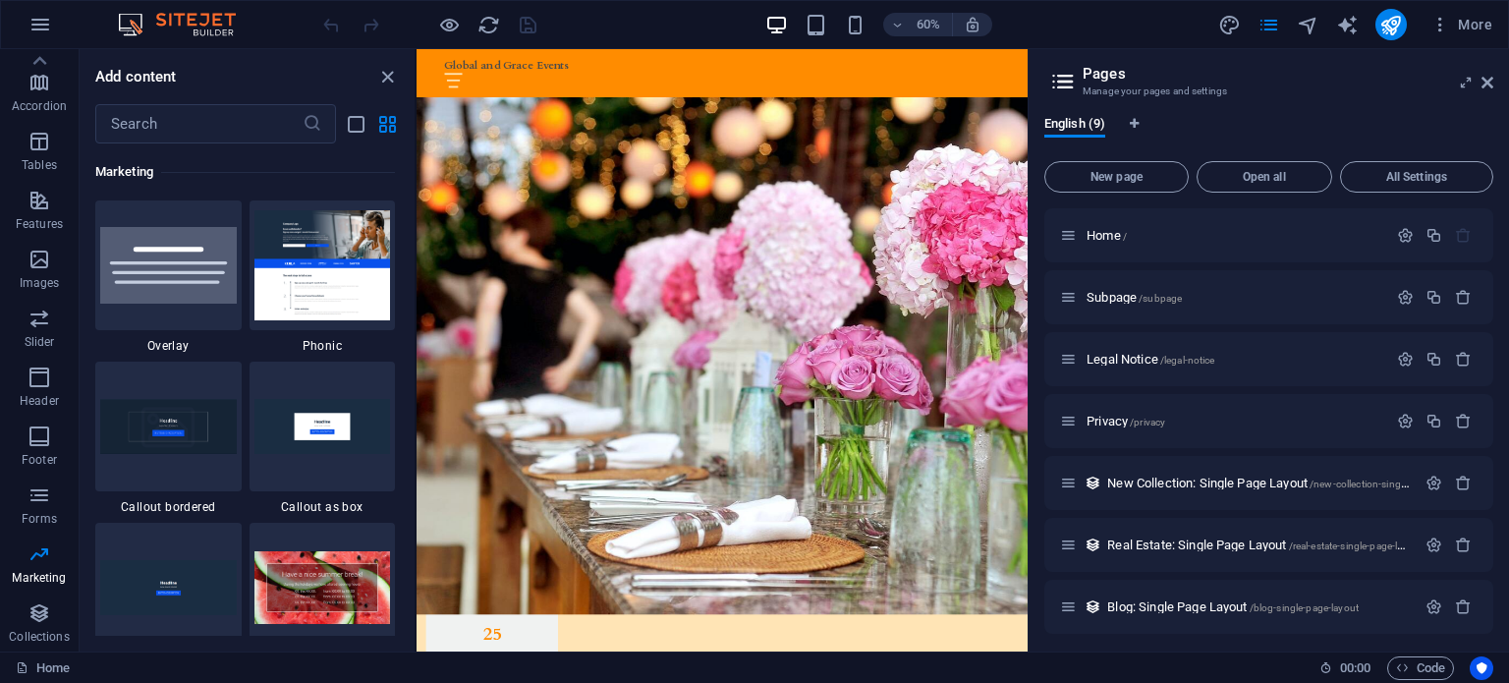
click at [1412, 666] on span "Code" at bounding box center [1420, 668] width 49 height 24
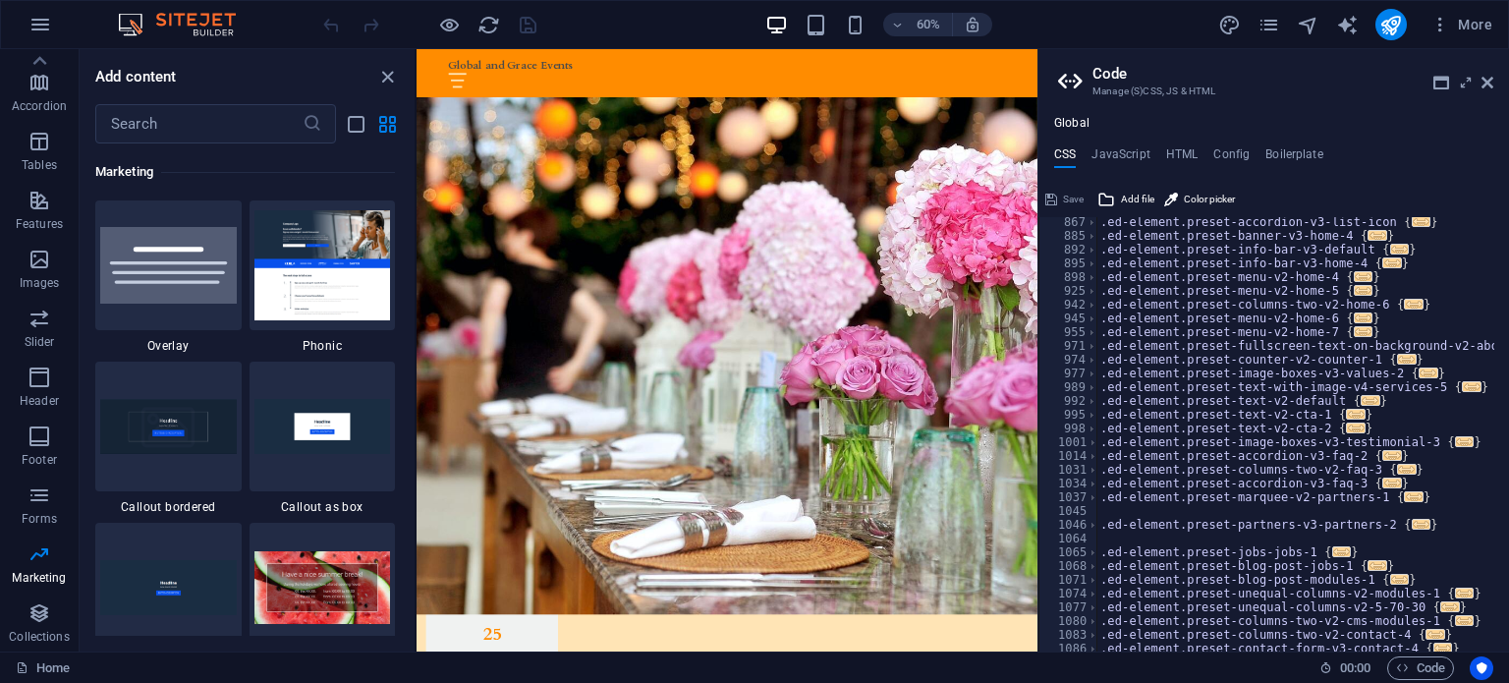
scroll to position [1190, 0]
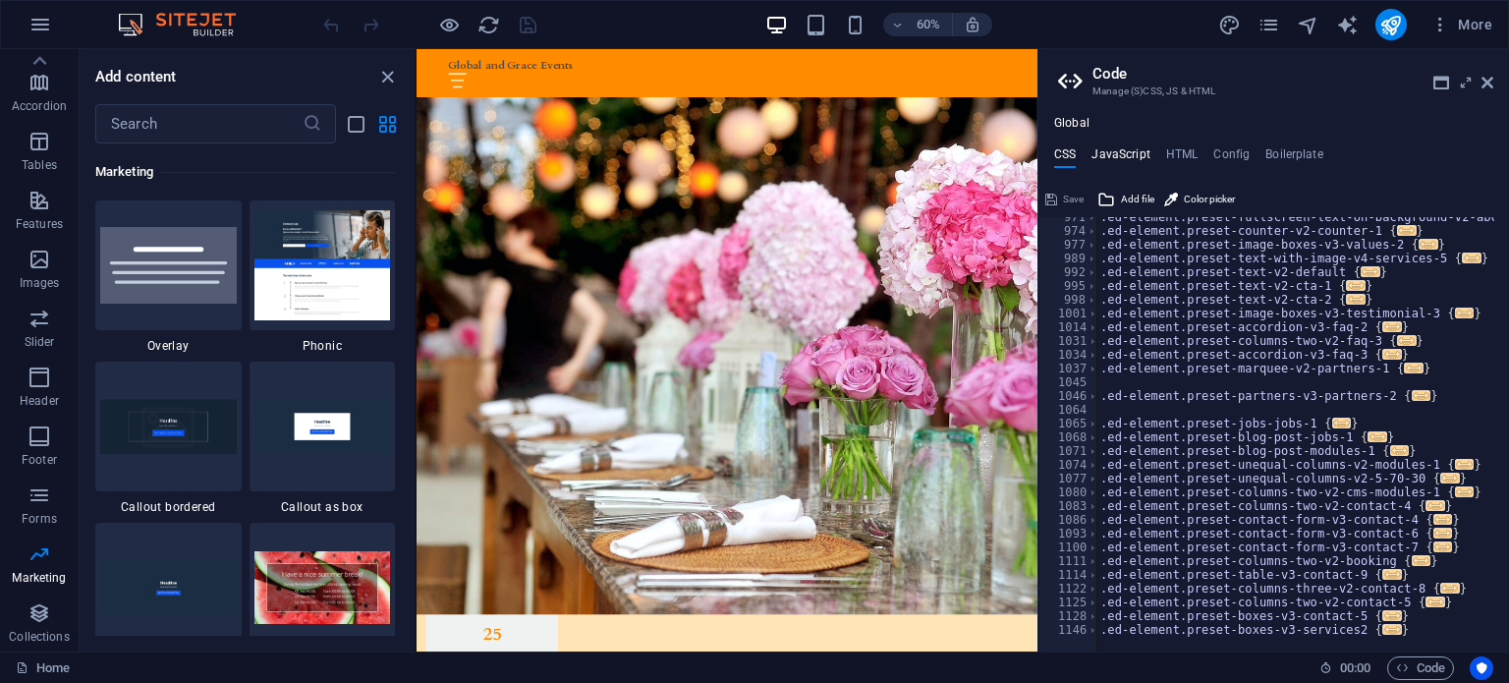
click at [1127, 147] on h4 "JavaScript" at bounding box center [1121, 158] width 58 height 22
type textarea "/* JS for preset "Menu V2" */"
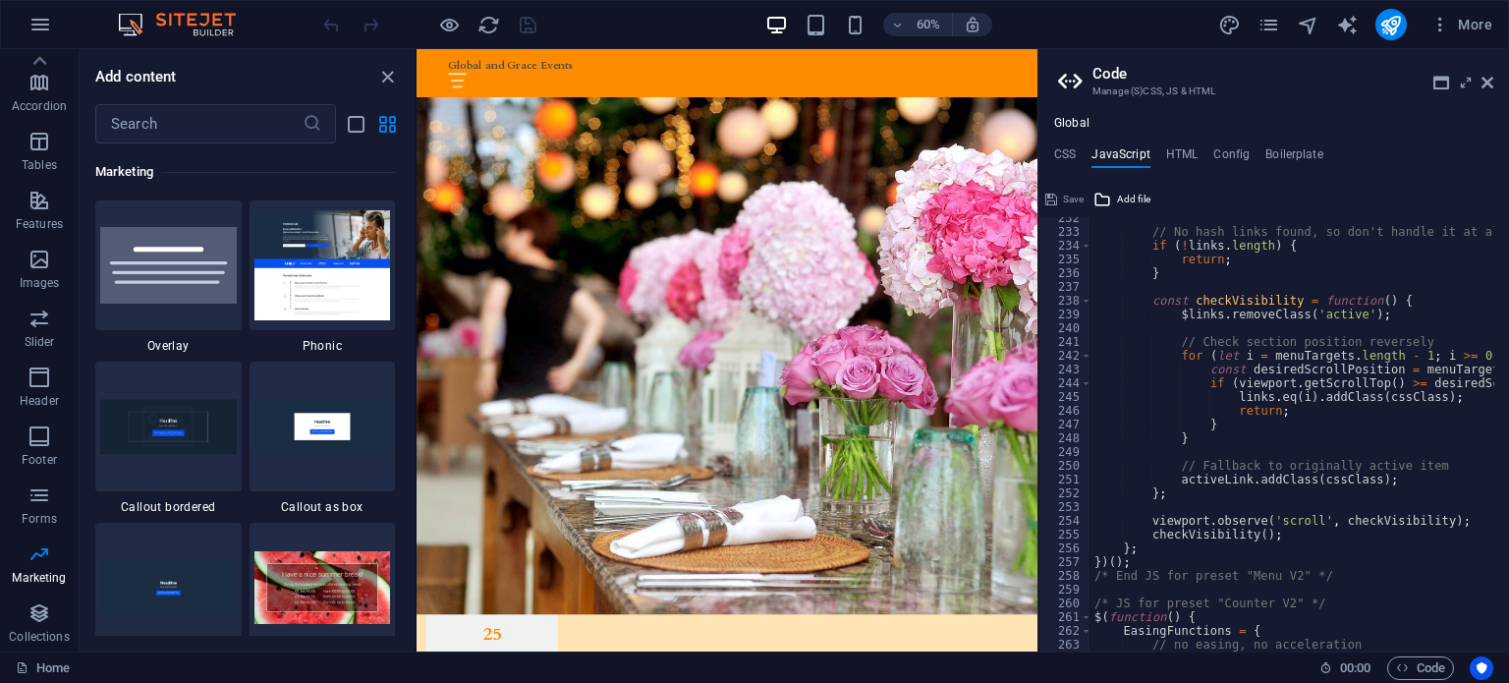
scroll to position [3242, 0]
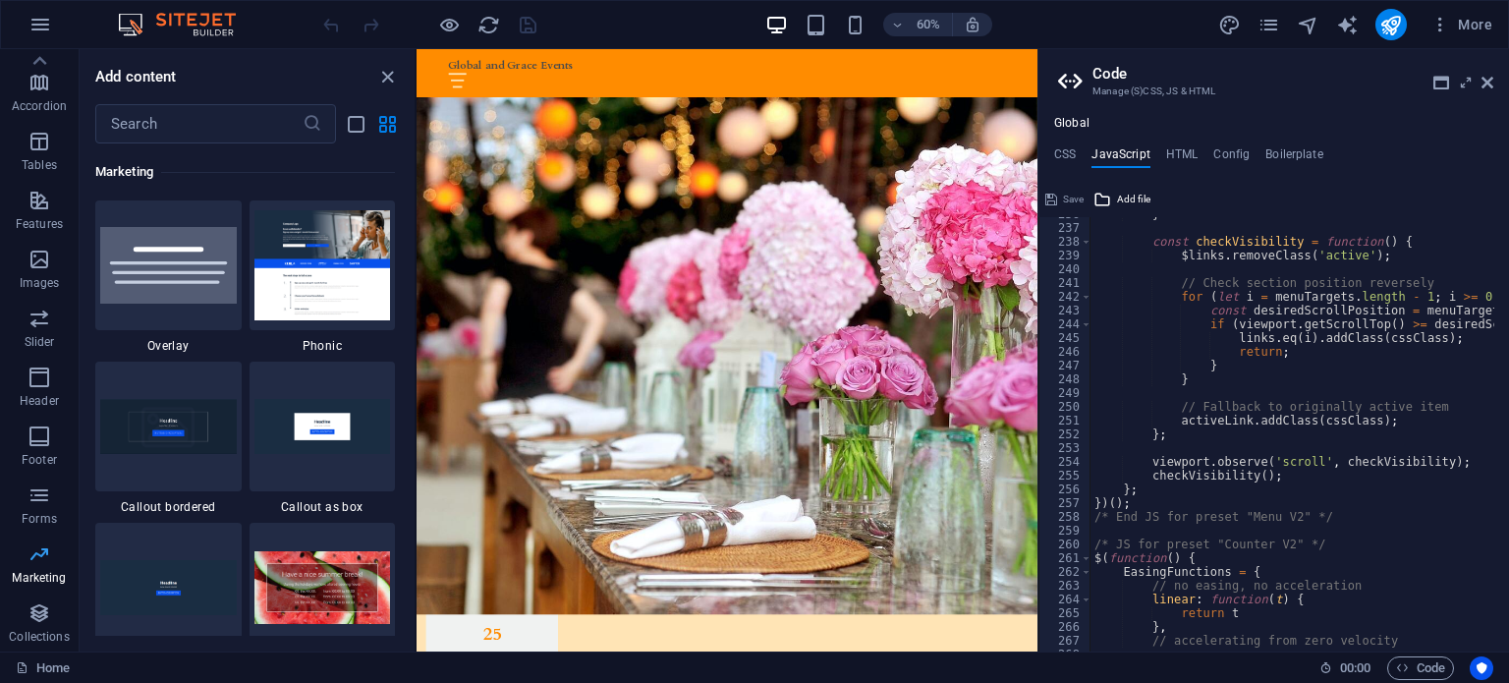
click at [53, 561] on span "Marketing" at bounding box center [39, 565] width 79 height 47
click at [305, 266] on img at bounding box center [322, 264] width 137 height 109
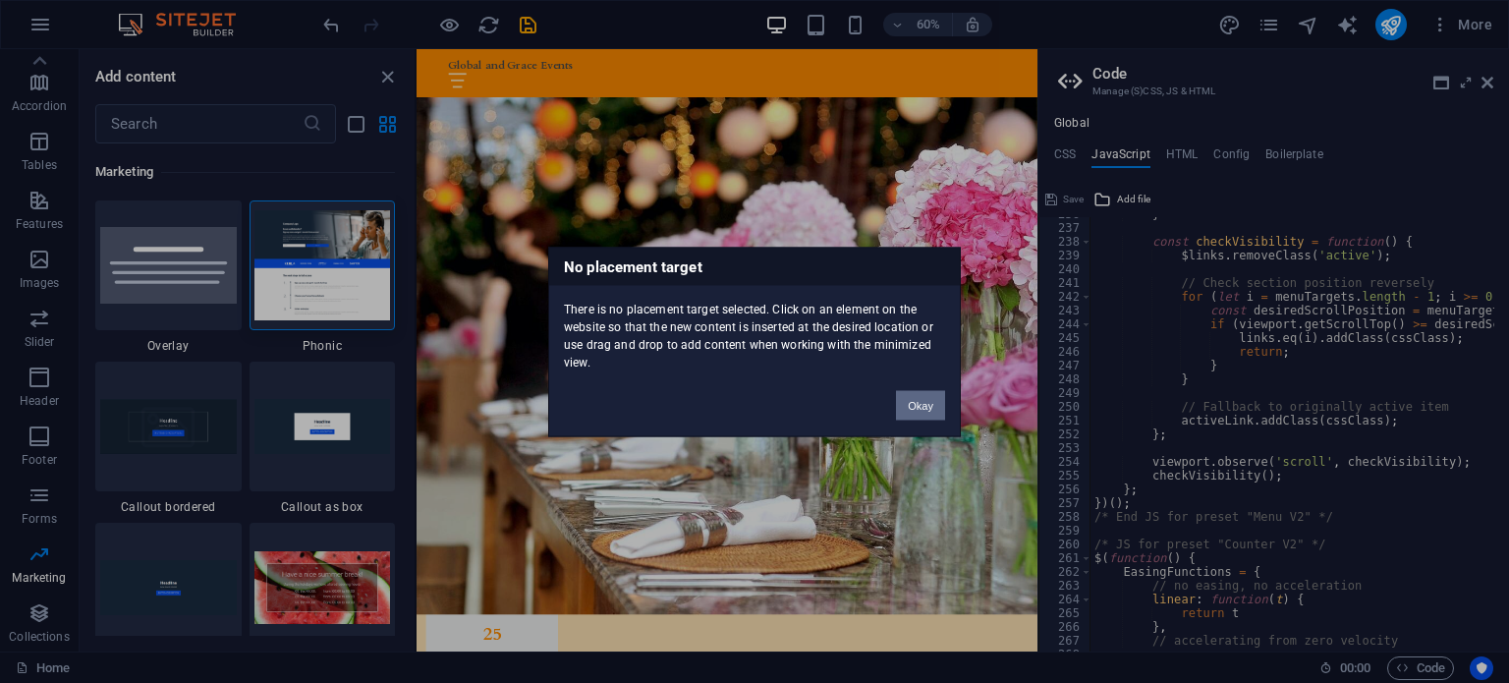
click at [925, 410] on button "Okay" at bounding box center [920, 404] width 49 height 29
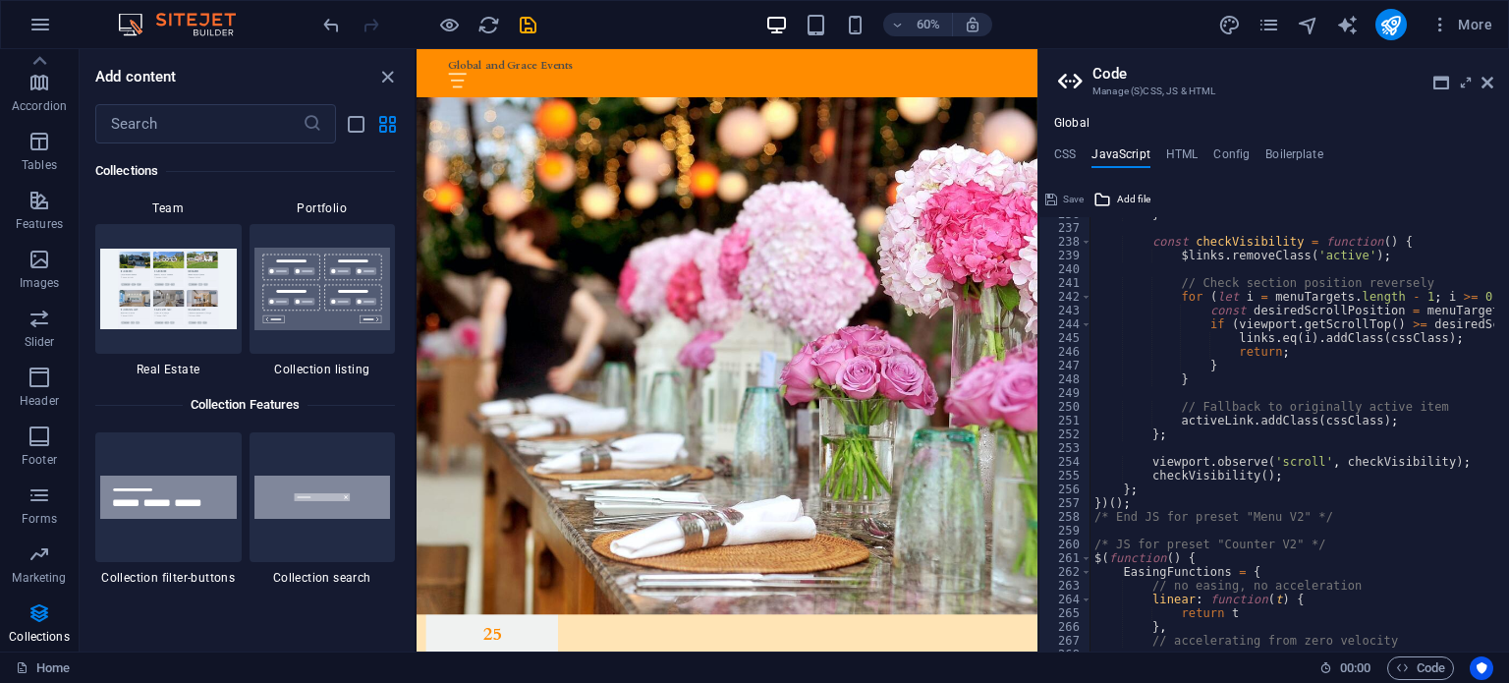
scroll to position [18361, 0]
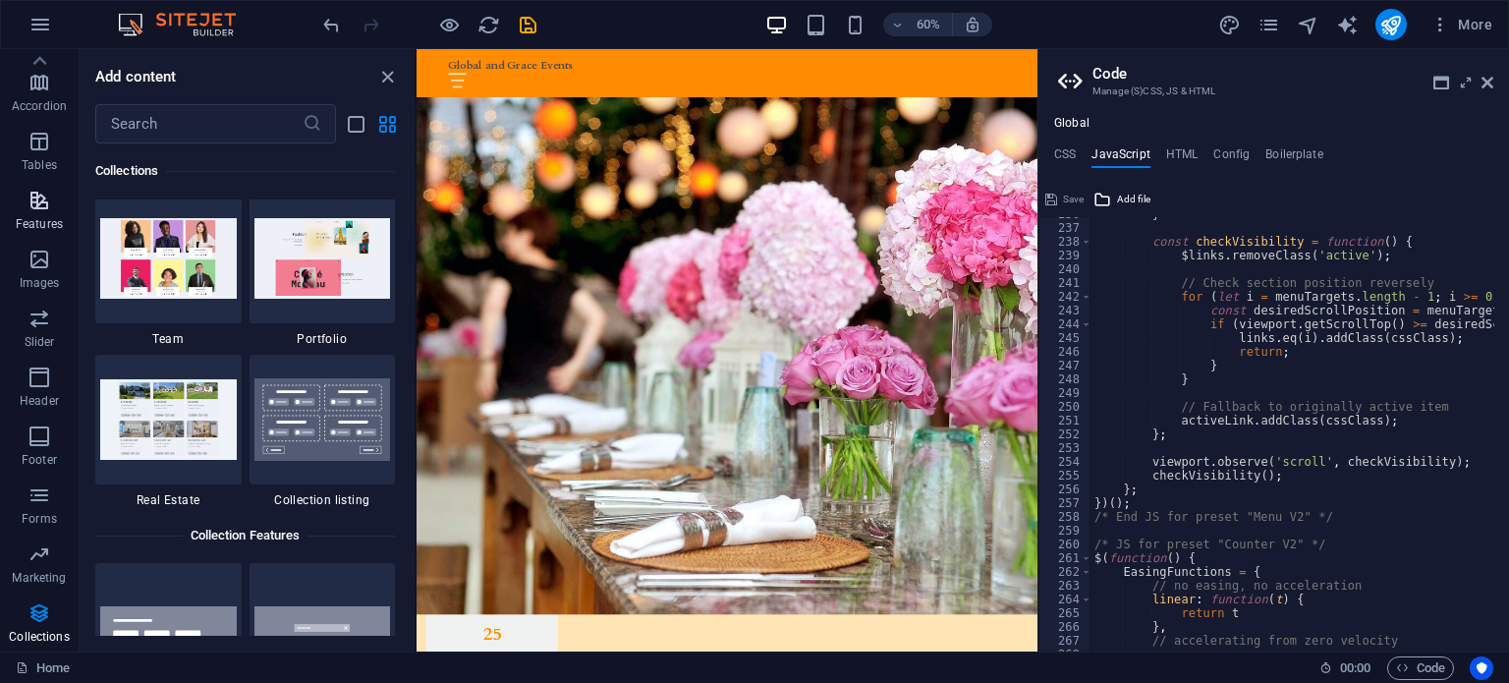
click at [37, 206] on icon "button" at bounding box center [40, 201] width 24 height 24
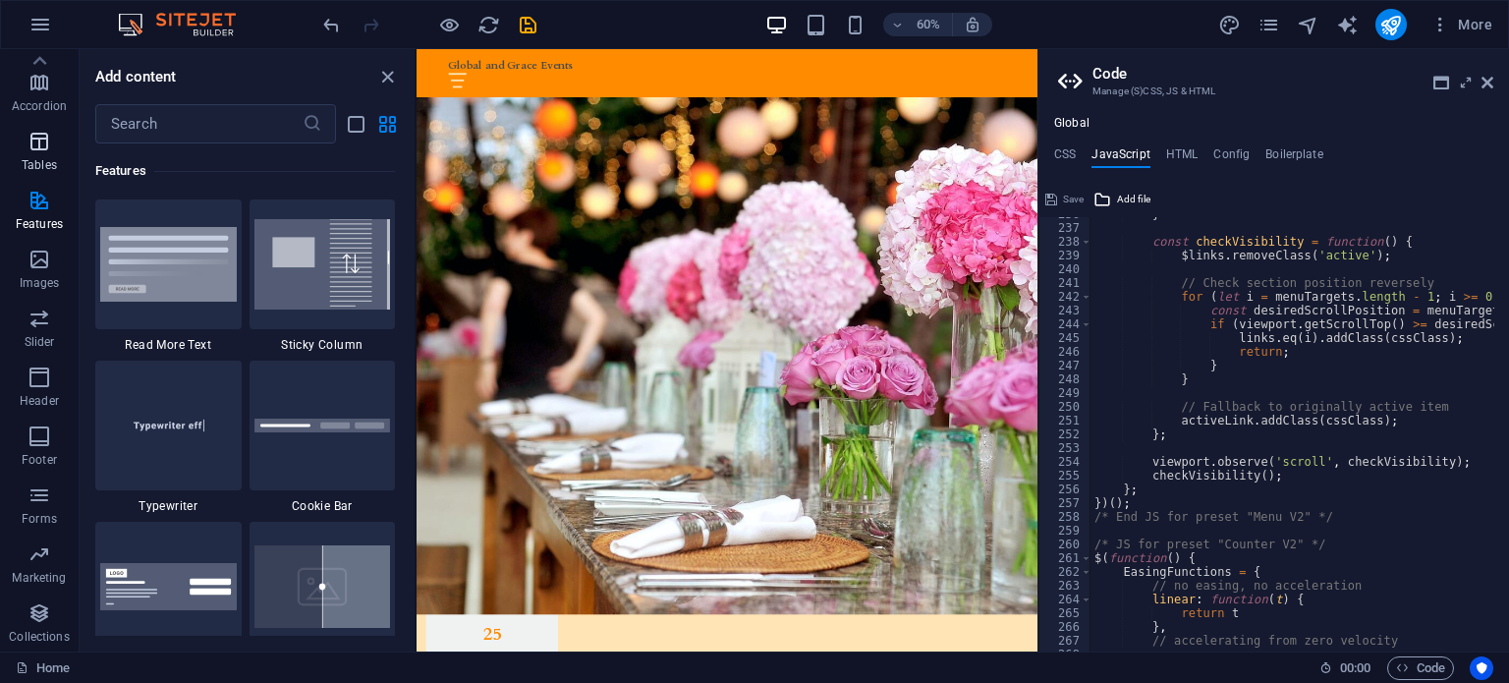
scroll to position [20, 0]
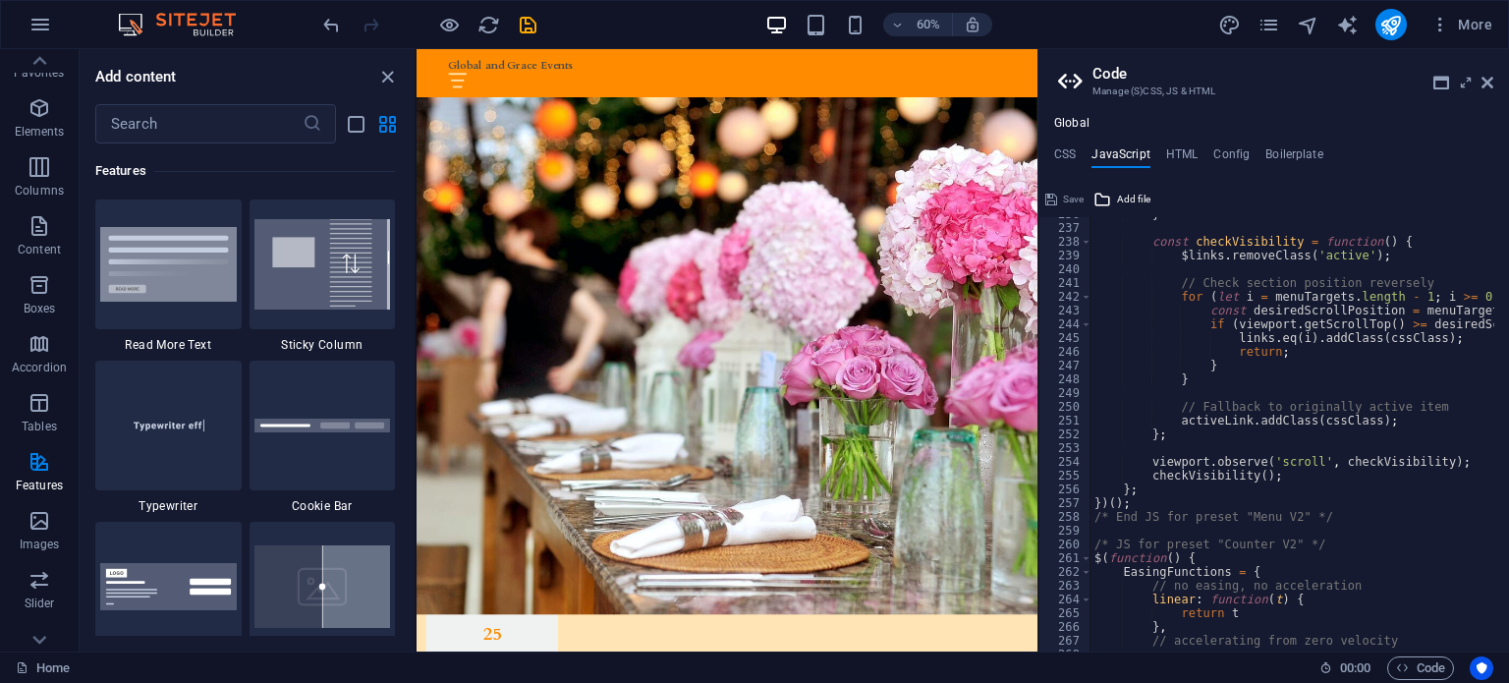
click at [181, 15] on img at bounding box center [186, 25] width 147 height 24
click at [1304, 20] on icon "navigator" at bounding box center [1308, 25] width 23 height 23
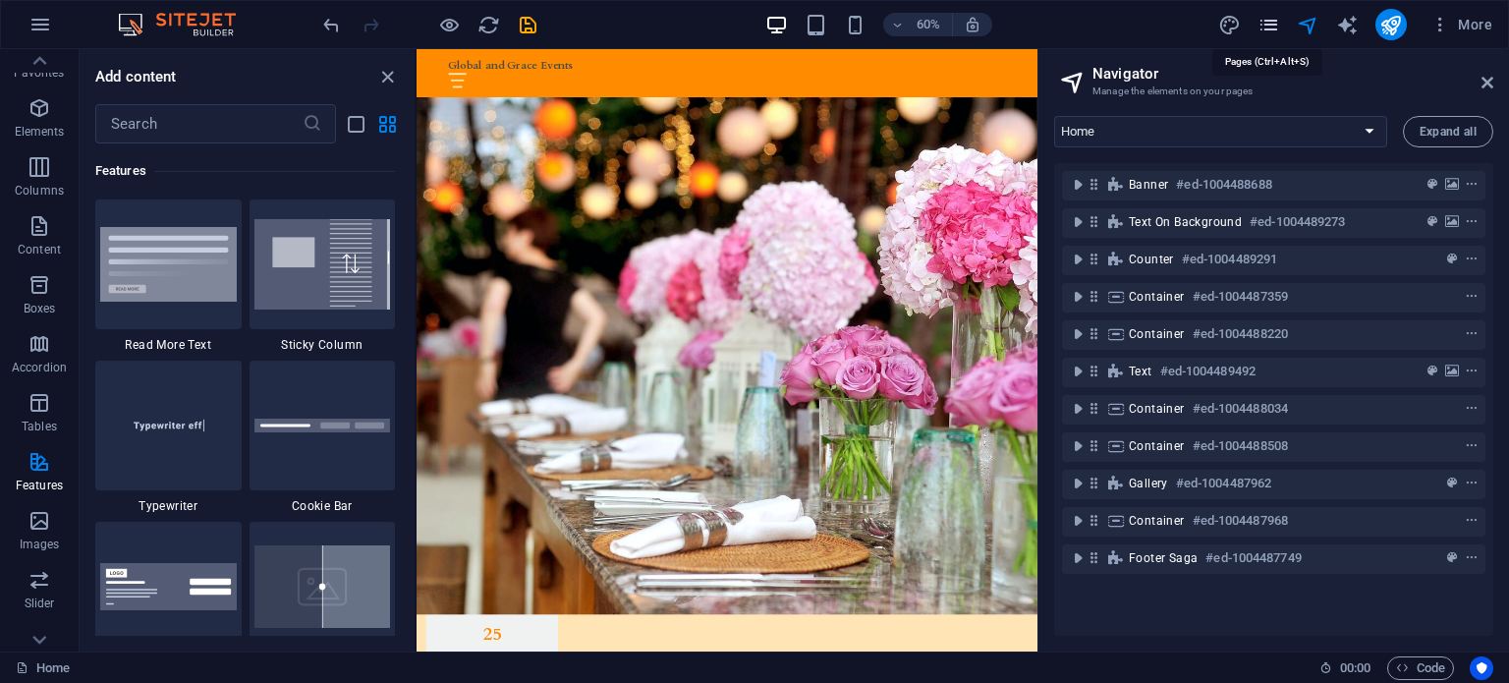
click at [1273, 21] on icon "pages" at bounding box center [1269, 25] width 23 height 23
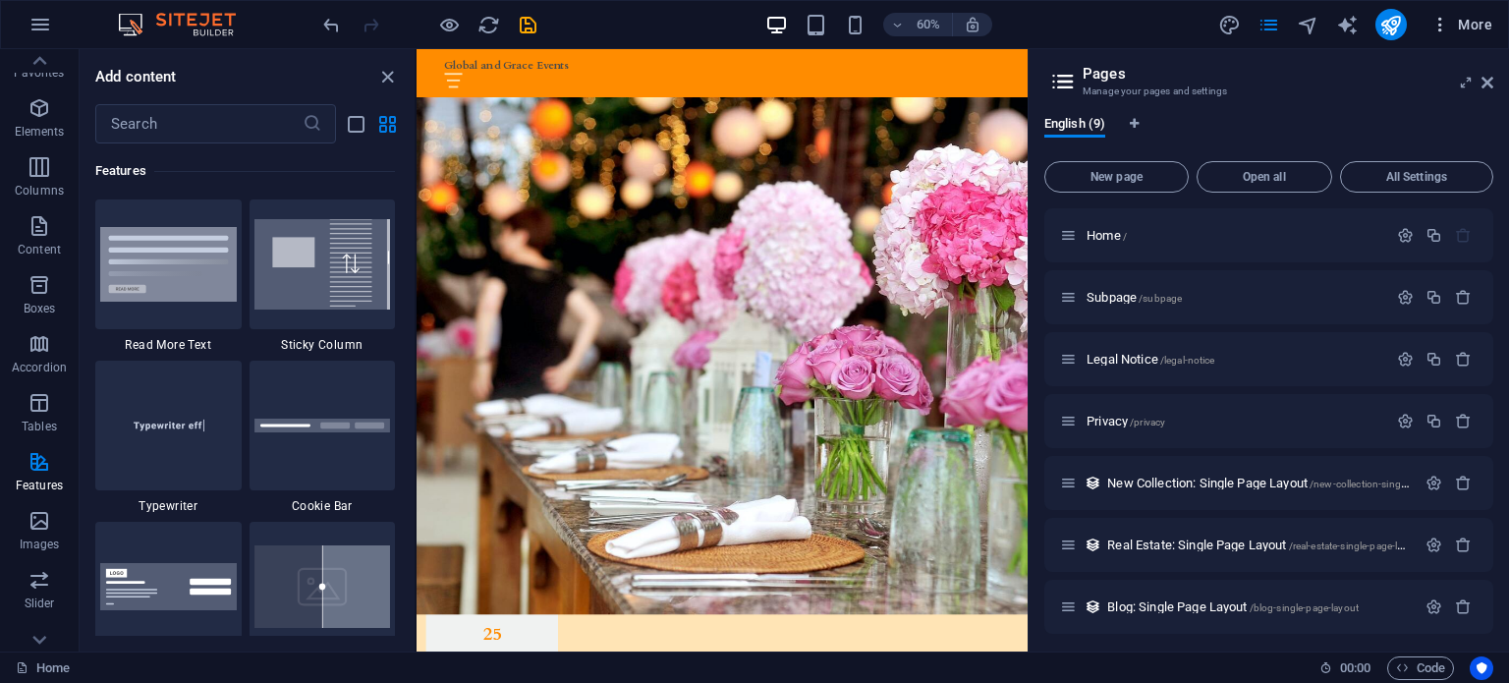
click at [1465, 22] on span "More" at bounding box center [1462, 25] width 62 height 20
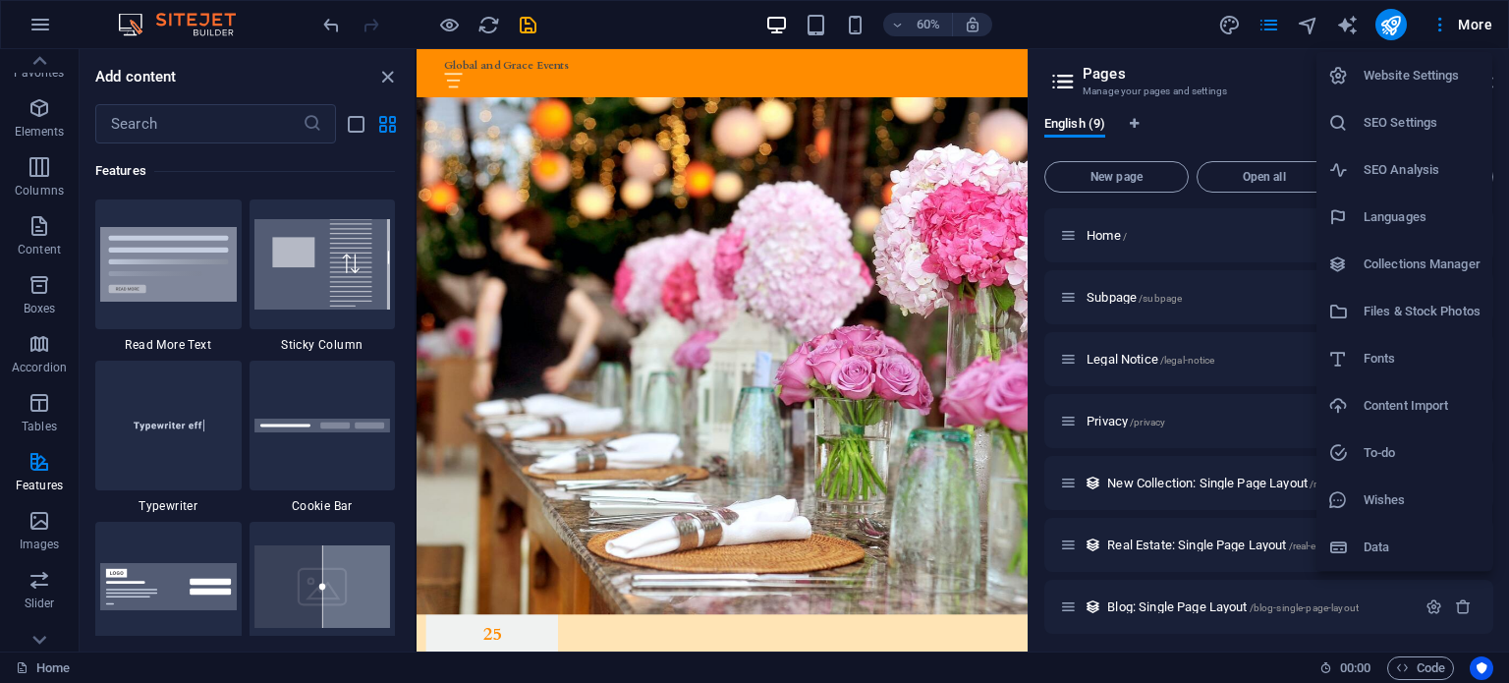
click at [1387, 156] on li "SEO Analysis" at bounding box center [1405, 169] width 176 height 47
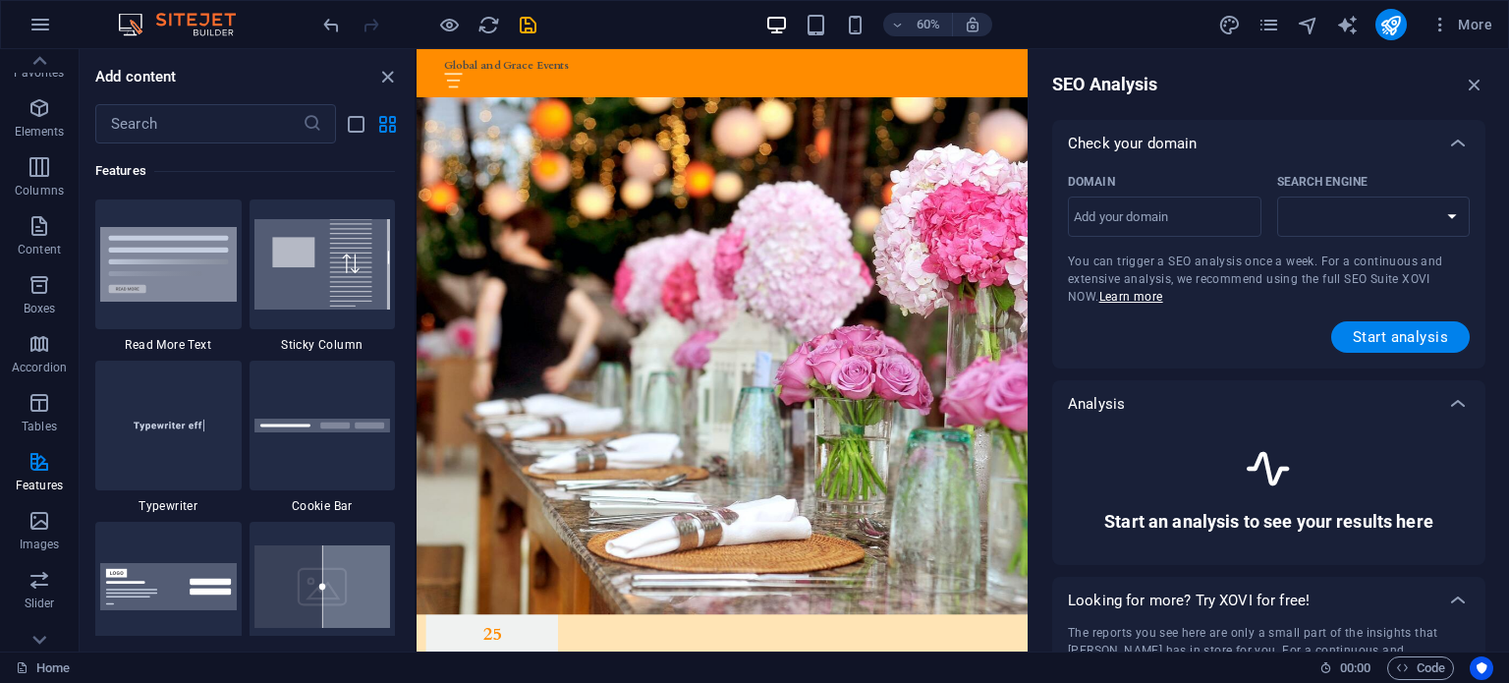
select select "[DOMAIN_NAME]"
click at [1175, 203] on input "Domain ​" at bounding box center [1165, 216] width 194 height 31
click at [1364, 210] on select "[DOMAIN_NAME] [DOMAIN_NAME] [DOMAIN_NAME] [DOMAIN_NAME] [DOMAIN_NAME] [DOMAIN_N…" at bounding box center [1374, 217] width 194 height 40
click at [1365, 209] on select "[DOMAIN_NAME] [DOMAIN_NAME] [DOMAIN_NAME] [DOMAIN_NAME] [DOMAIN_NAME] [DOMAIN_N…" at bounding box center [1374, 217] width 194 height 40
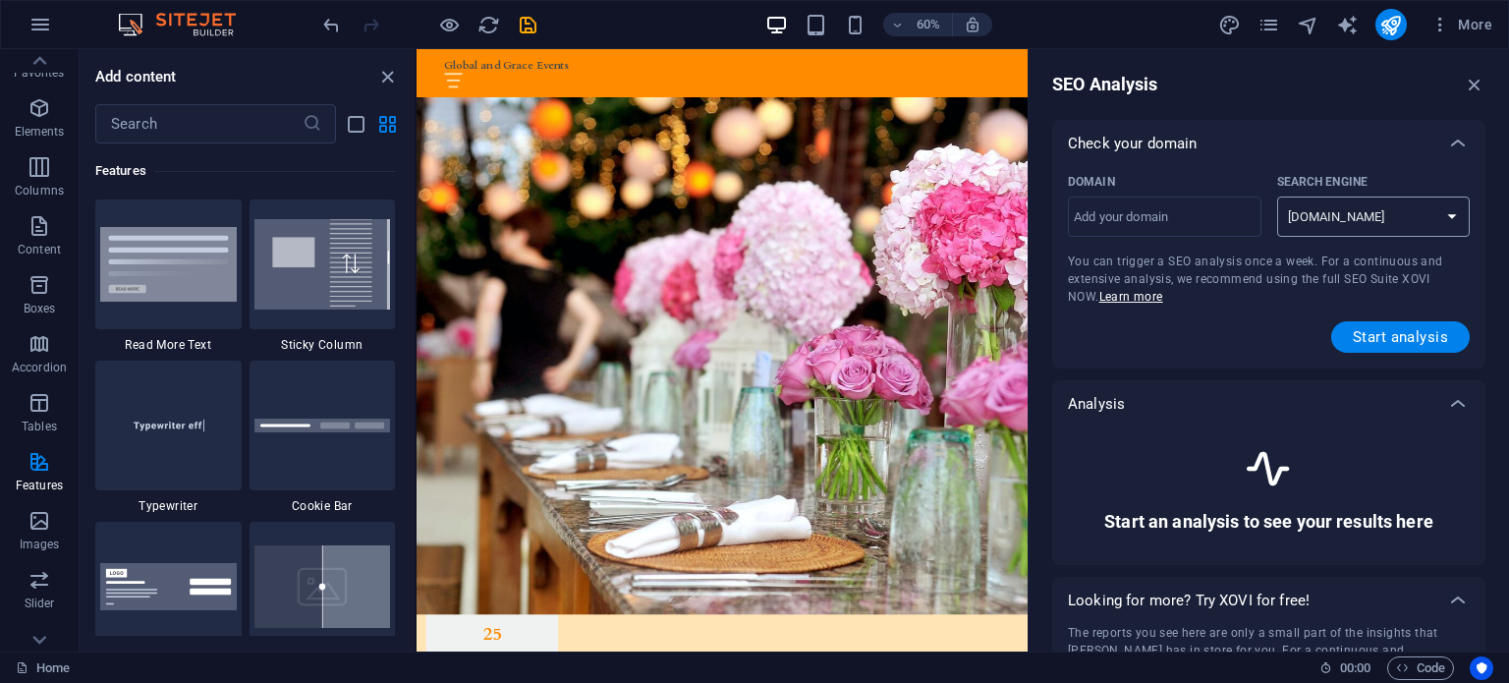
click at [1277, 197] on select "[DOMAIN_NAME] [DOMAIN_NAME] [DOMAIN_NAME] [DOMAIN_NAME] [DOMAIN_NAME] [DOMAIN_N…" at bounding box center [1374, 217] width 194 height 40
click at [1152, 221] on input "Domain ​" at bounding box center [1165, 216] width 194 height 31
paste input "[URL][DOMAIN_NAME]"
click at [1380, 329] on span "Start analysis" at bounding box center [1400, 337] width 95 height 16
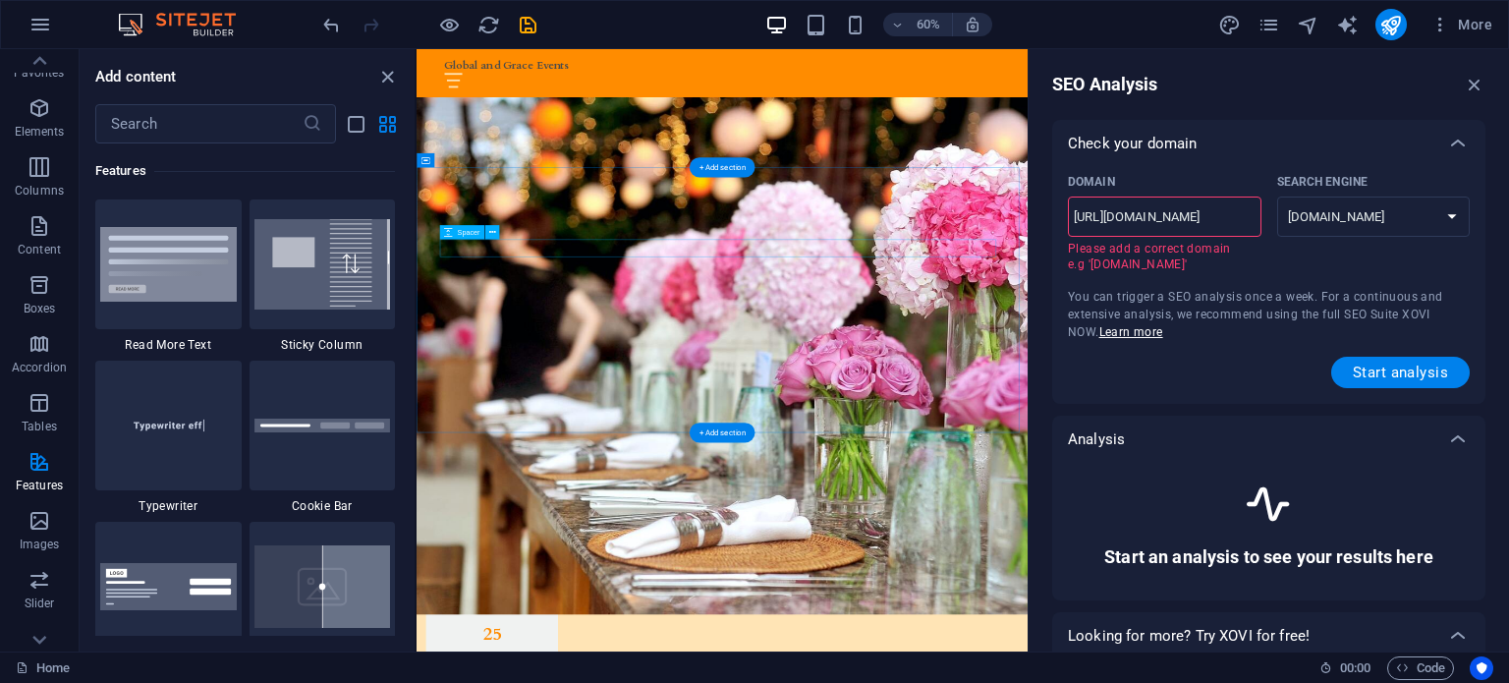
drag, startPoint x: 1530, startPoint y: 264, endPoint x: 1168, endPoint y: 384, distance: 380.9
click at [1254, 215] on input "[DOMAIN_NAME][URL]" at bounding box center [1165, 216] width 194 height 31
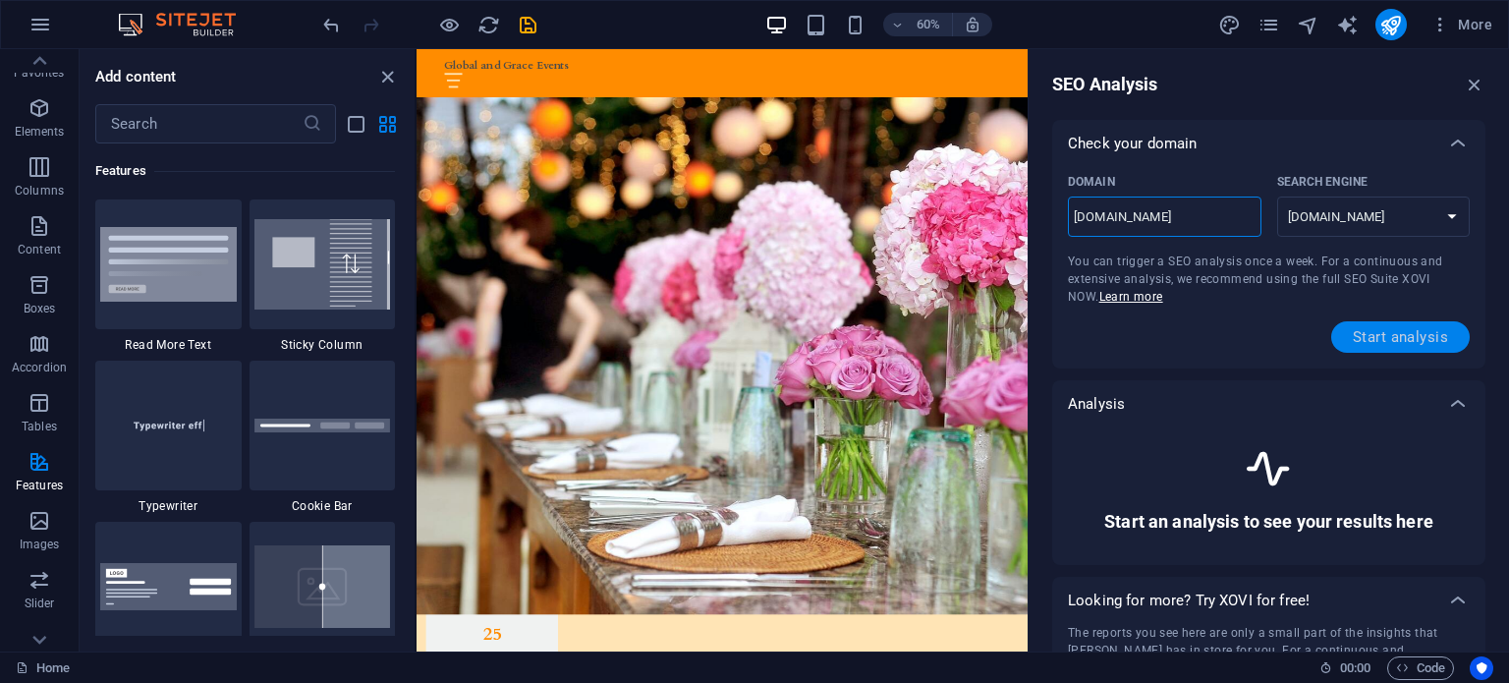
type input "[DOMAIN_NAME]"
click at [1397, 338] on span "Start analysis" at bounding box center [1400, 337] width 95 height 16
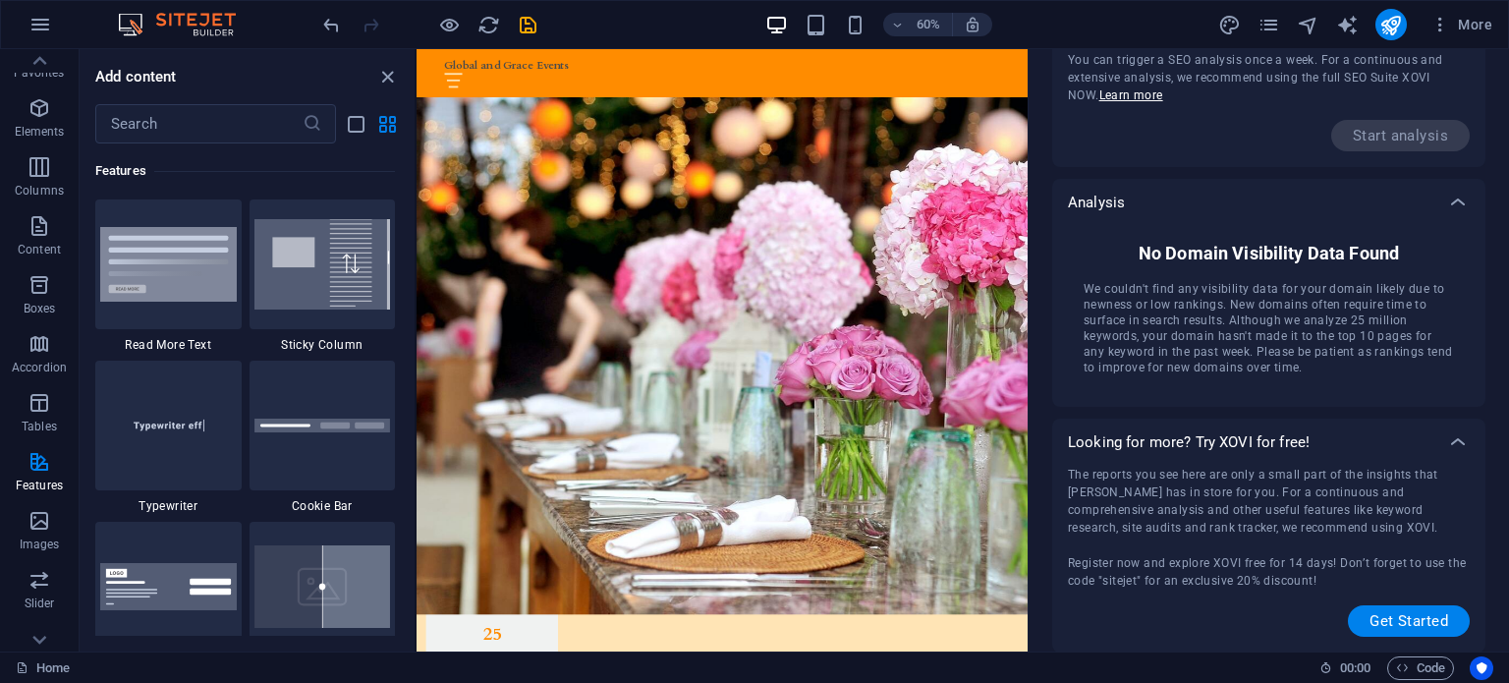
scroll to position [0, 0]
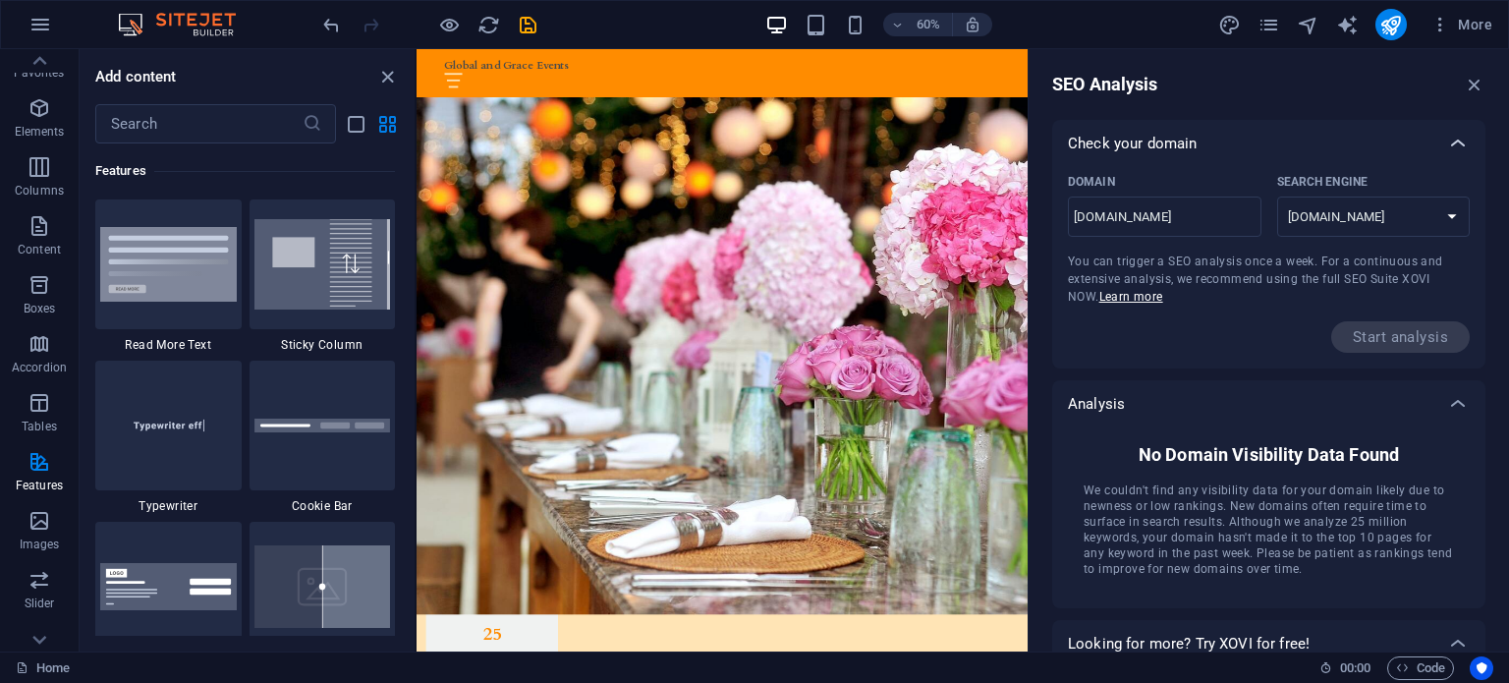
click at [1454, 140] on icon at bounding box center [1458, 144] width 24 height 24
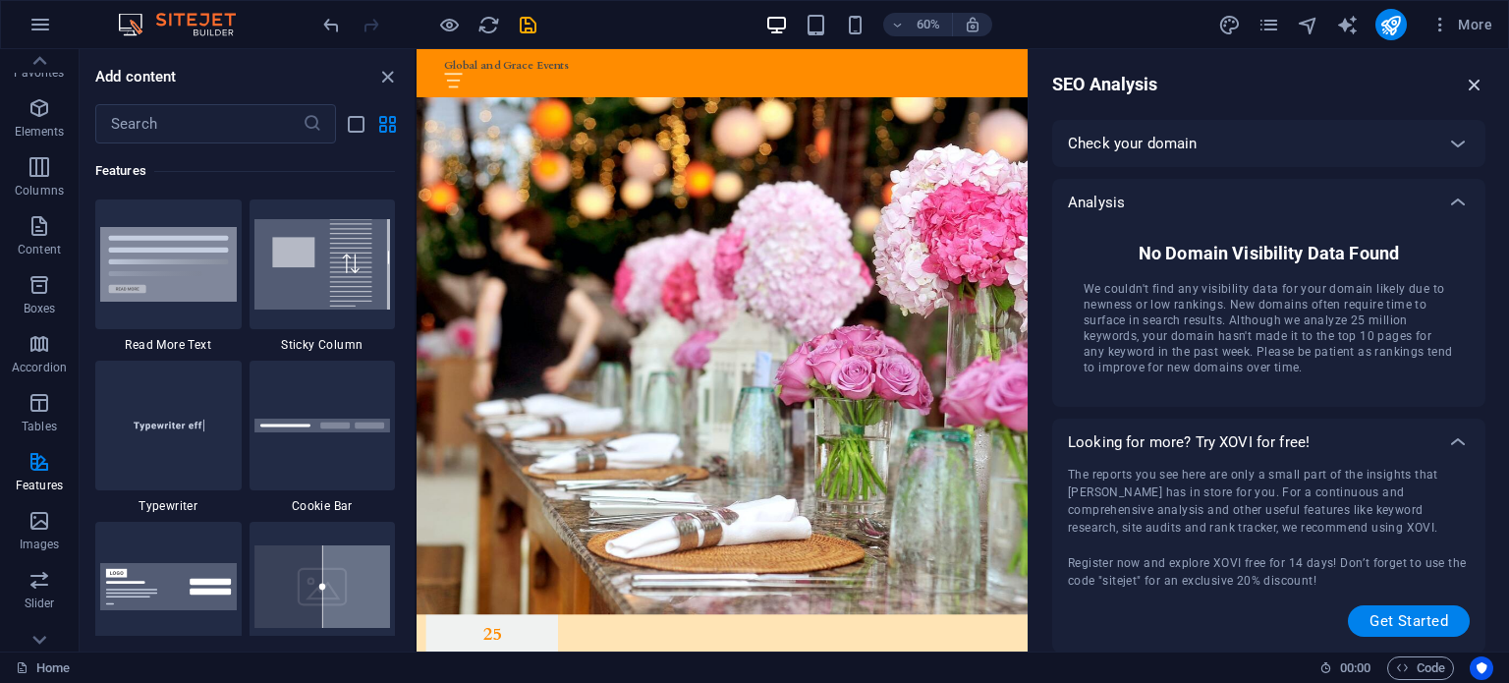
click at [1467, 84] on icon "button" at bounding box center [1475, 85] width 22 height 22
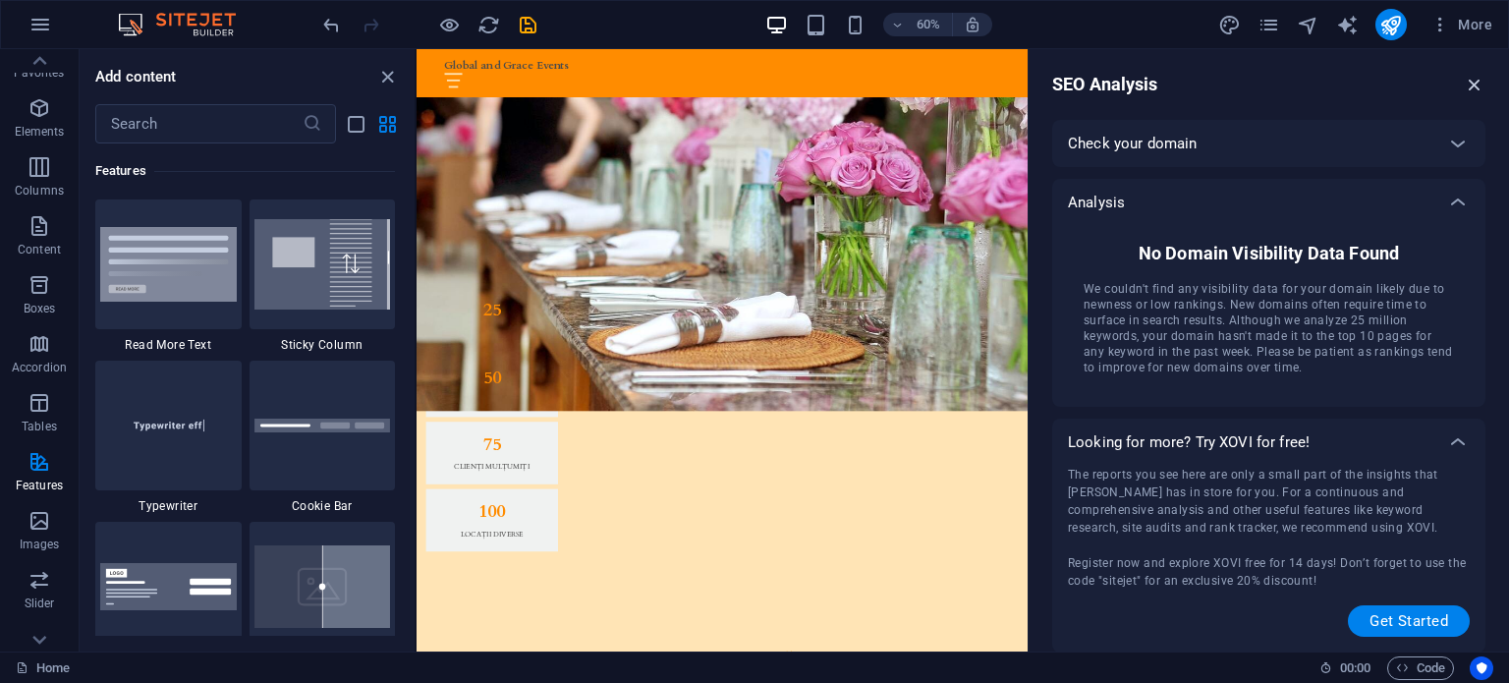
scroll to position [1004, 0]
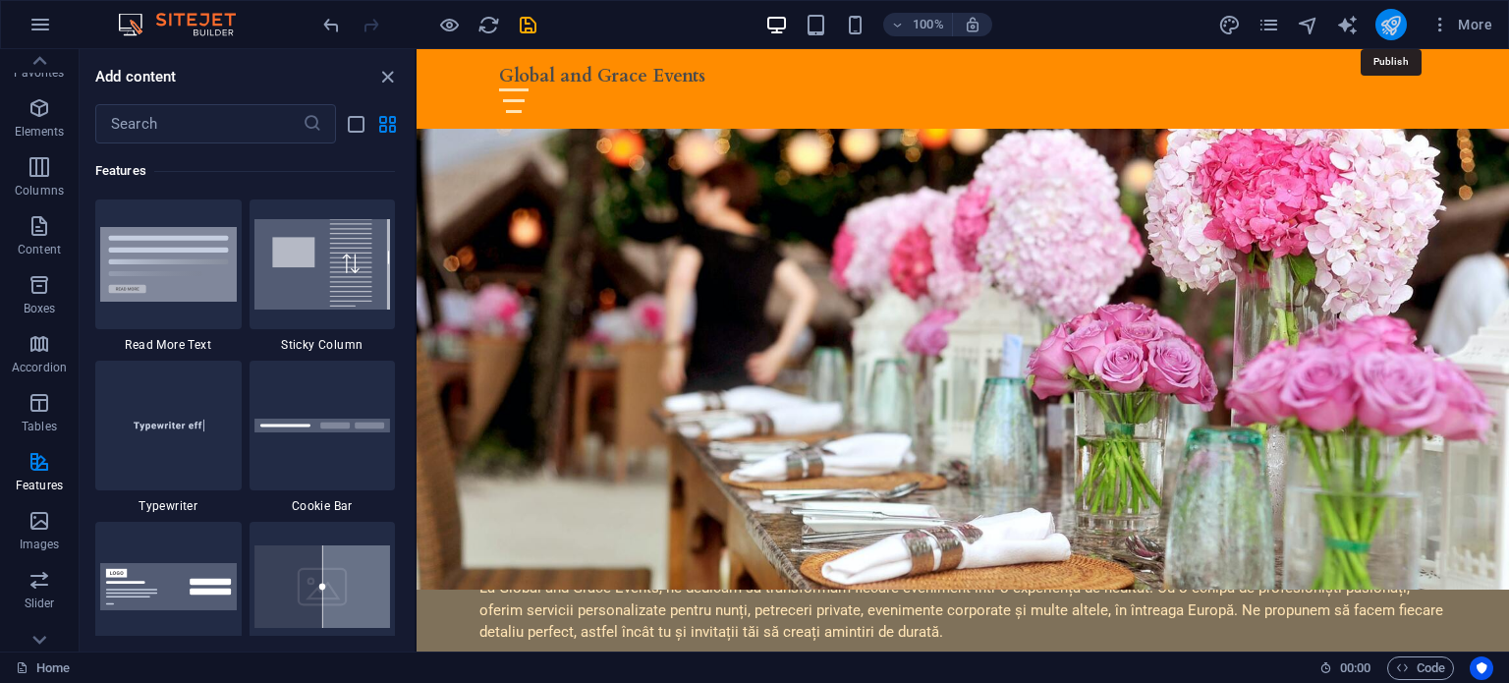
click at [1384, 26] on icon "publish" at bounding box center [1390, 25] width 23 height 23
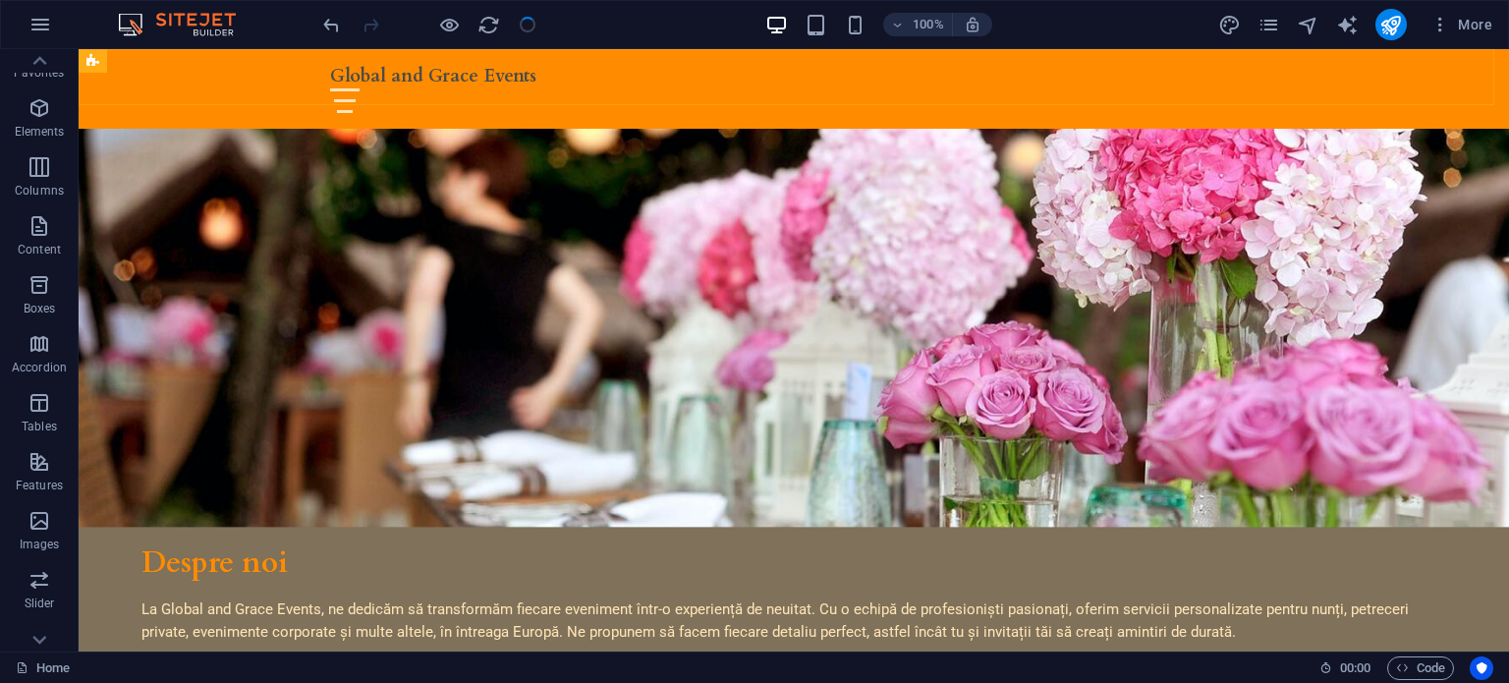
scroll to position [567, 0]
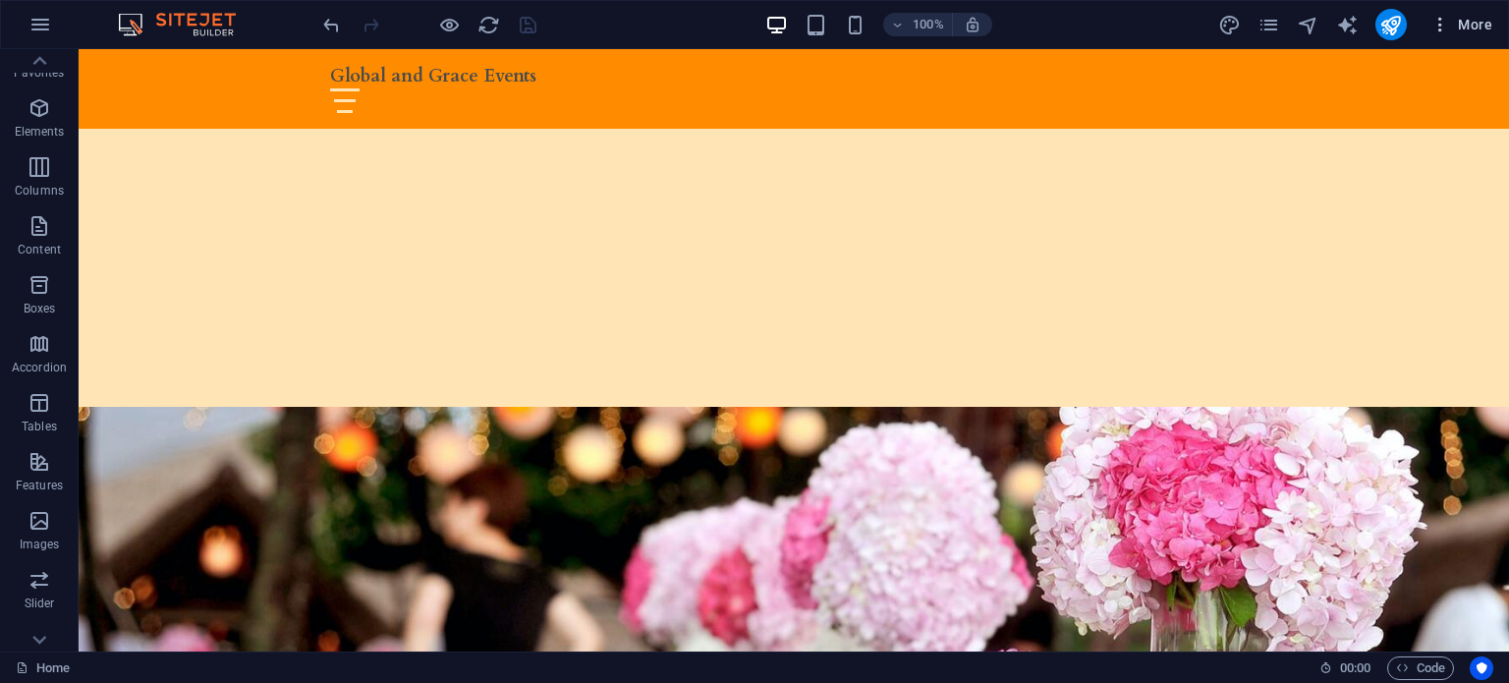
click at [1427, 24] on button "More" at bounding box center [1462, 24] width 78 height 31
